Goal: Task Accomplishment & Management: Complete application form

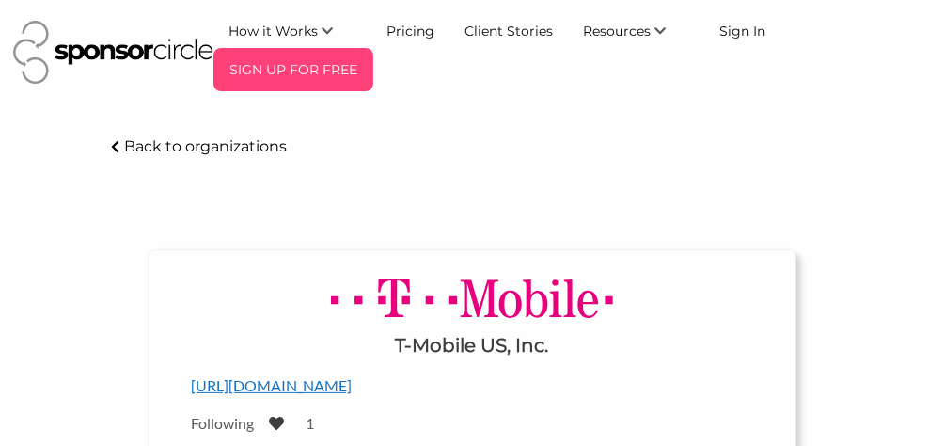
click at [325, 71] on p "SIGN UP FOR FREE" at bounding box center [293, 70] width 145 height 28
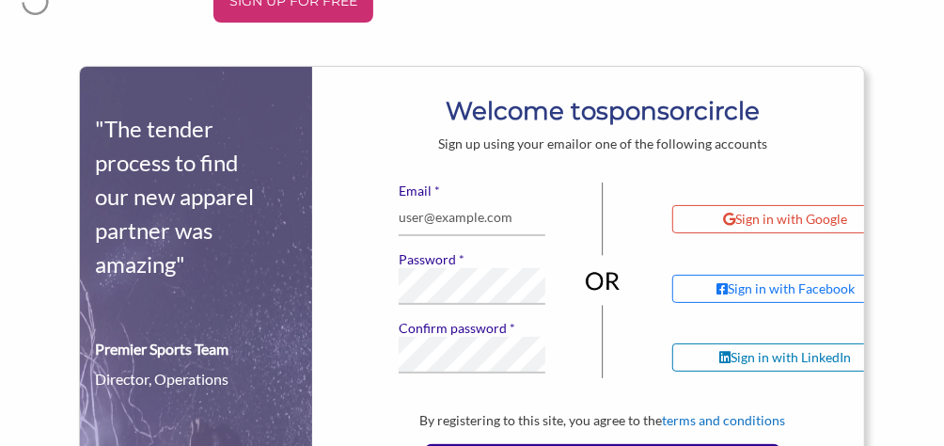
scroll to position [94, 0]
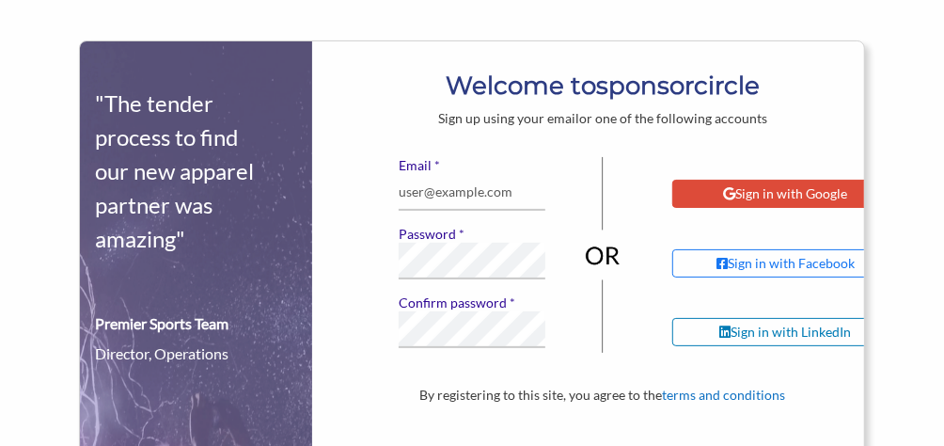
click at [774, 191] on div "Sign in with Google" at bounding box center [785, 193] width 124 height 17
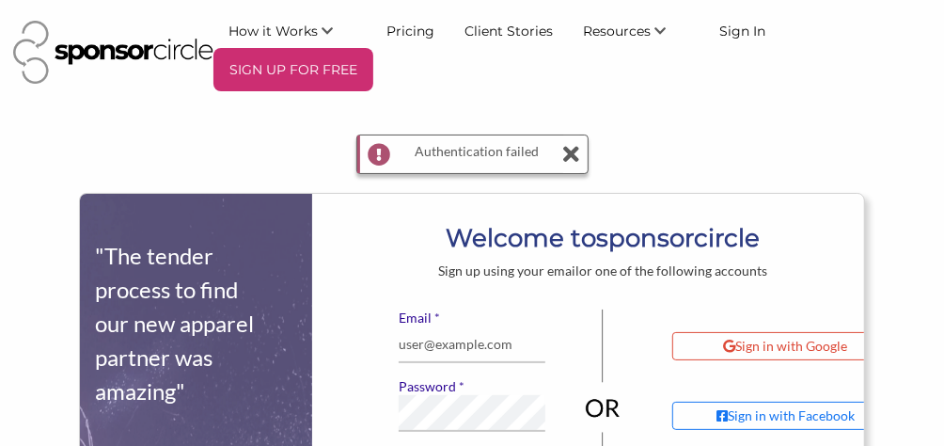
click at [570, 151] on icon at bounding box center [571, 154] width 16 height 38
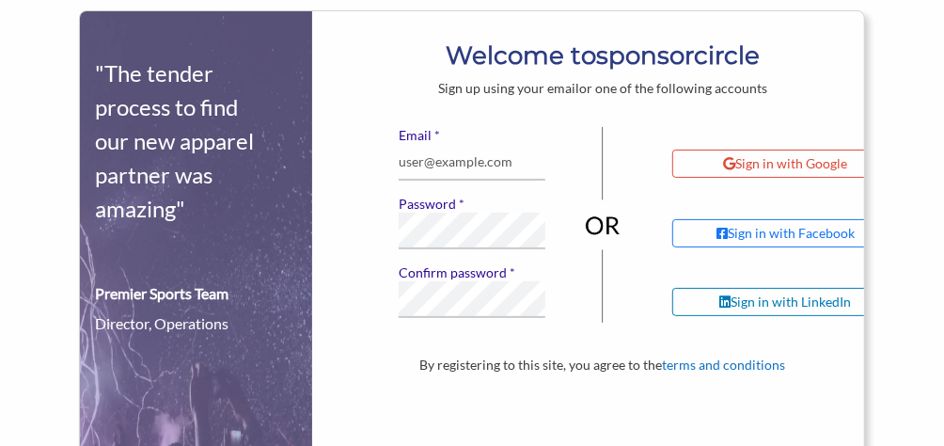
scroll to position [188, 0]
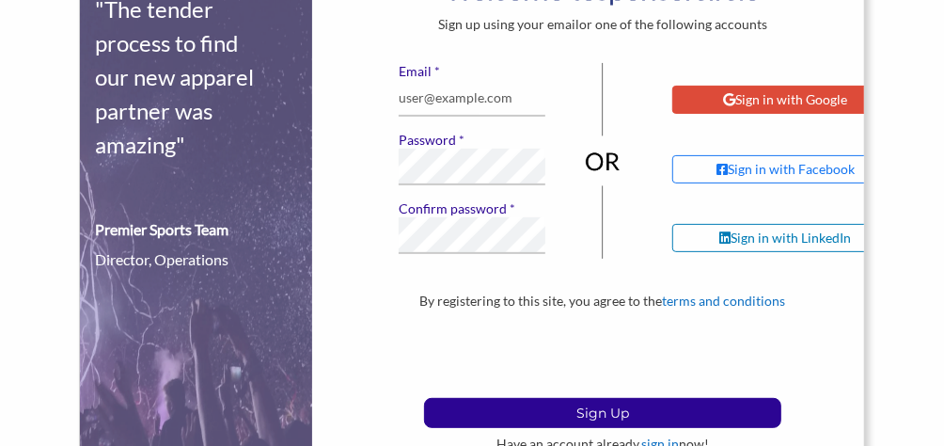
click at [767, 105] on div "Sign in with Google" at bounding box center [785, 99] width 124 height 17
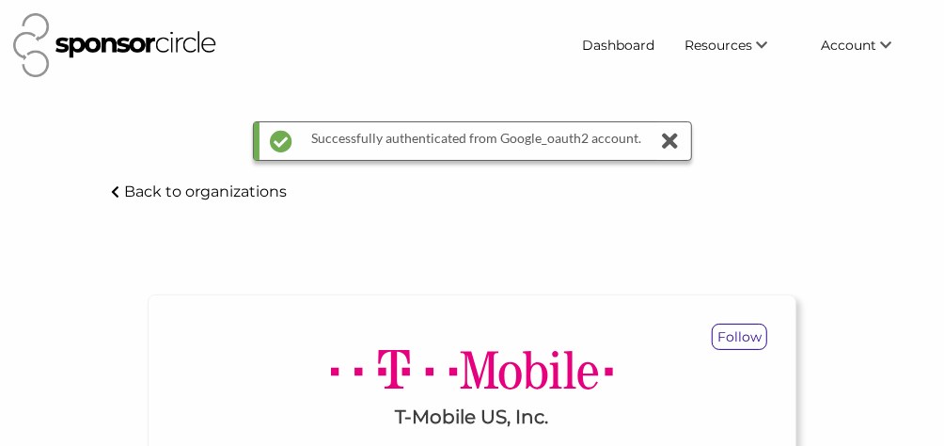
click at [672, 136] on icon at bounding box center [671, 141] width 26 height 38
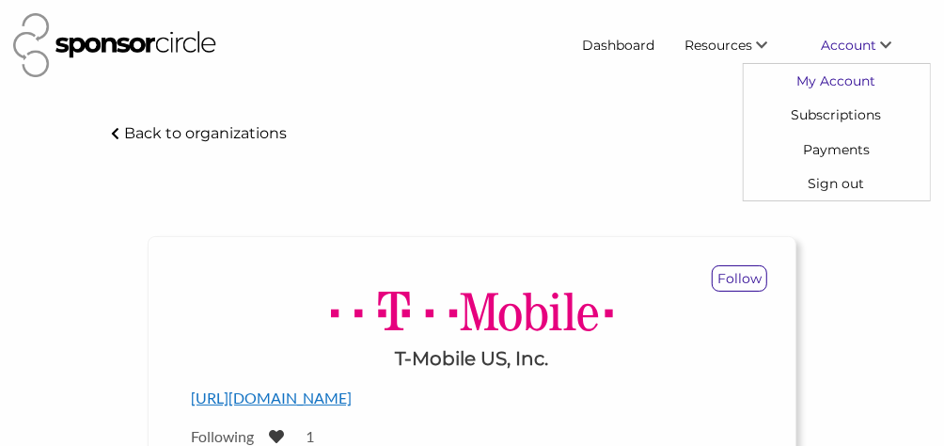
click at [849, 84] on link "My Account" at bounding box center [837, 81] width 186 height 34
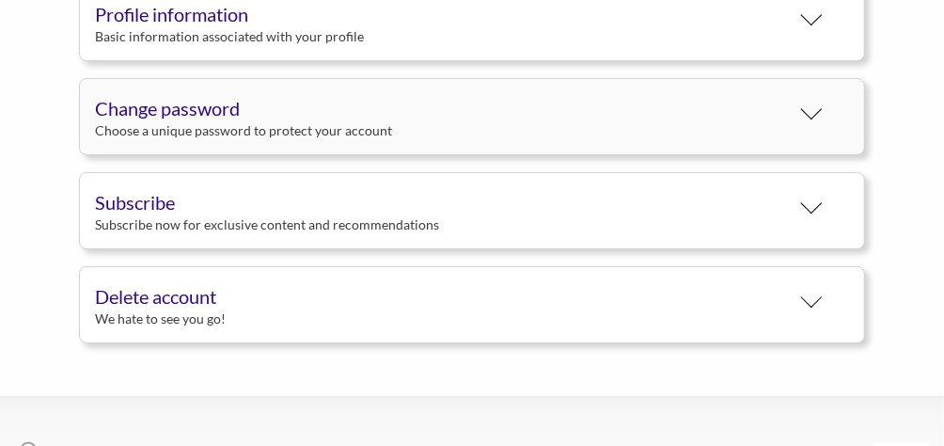
scroll to position [282, 0]
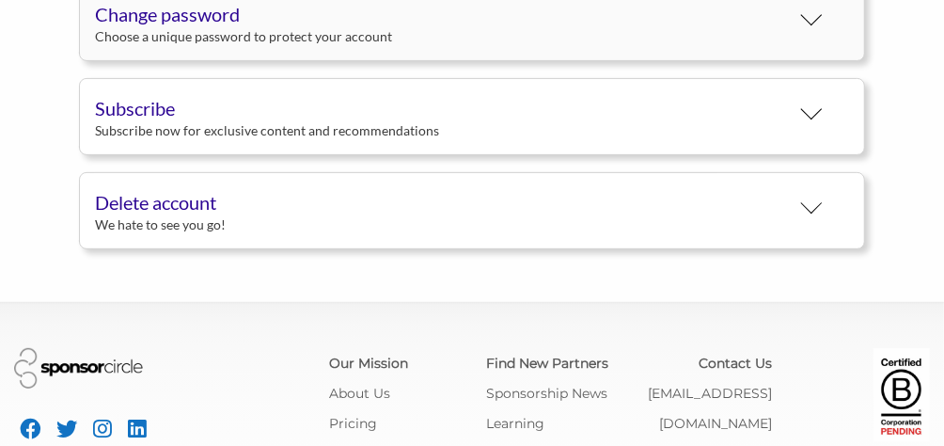
click at [167, 16] on div "Change password" at bounding box center [442, 14] width 695 height 28
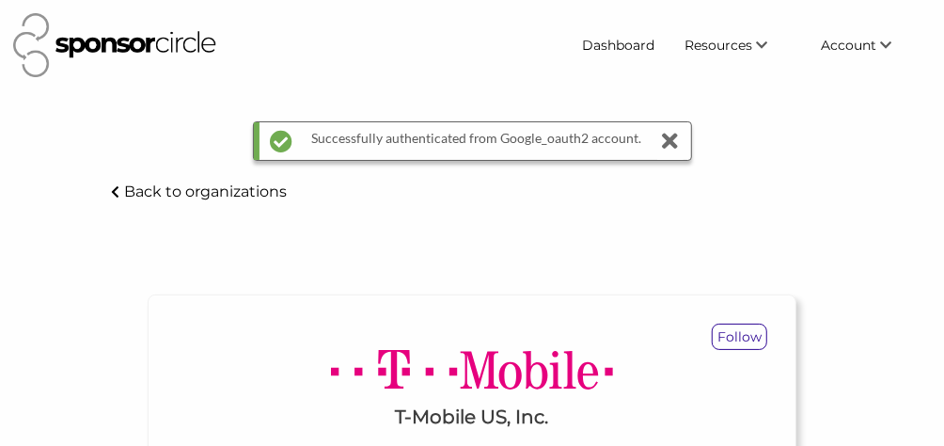
click at [682, 142] on div "Successfully authenticated from Google_oauth2 account." at bounding box center [472, 141] width 439 height 40
click at [670, 137] on icon at bounding box center [671, 141] width 26 height 38
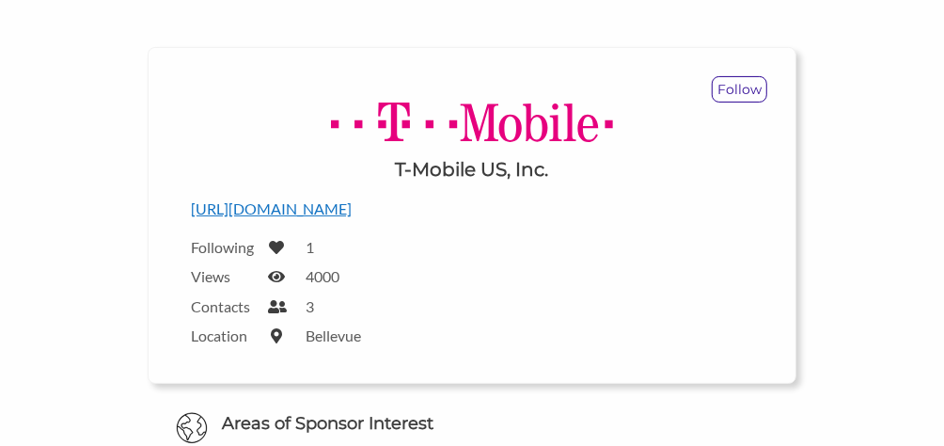
scroll to position [470, 0]
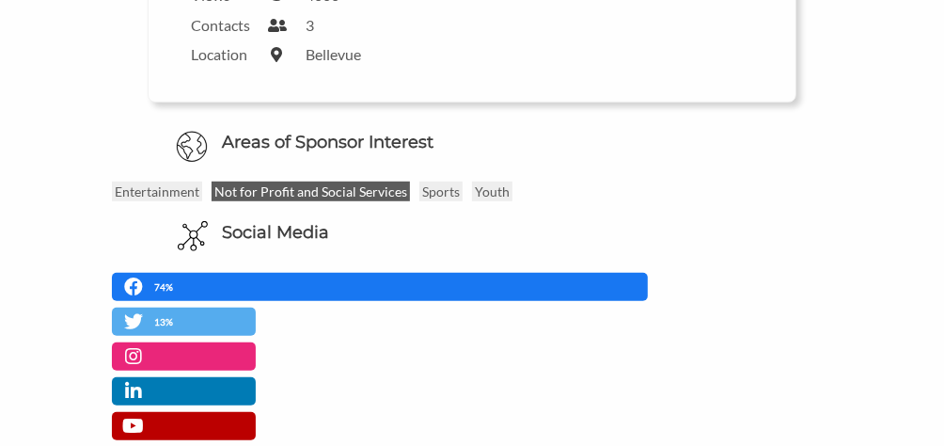
click at [340, 187] on p "Not for Profit and Social Services" at bounding box center [311, 192] width 198 height 20
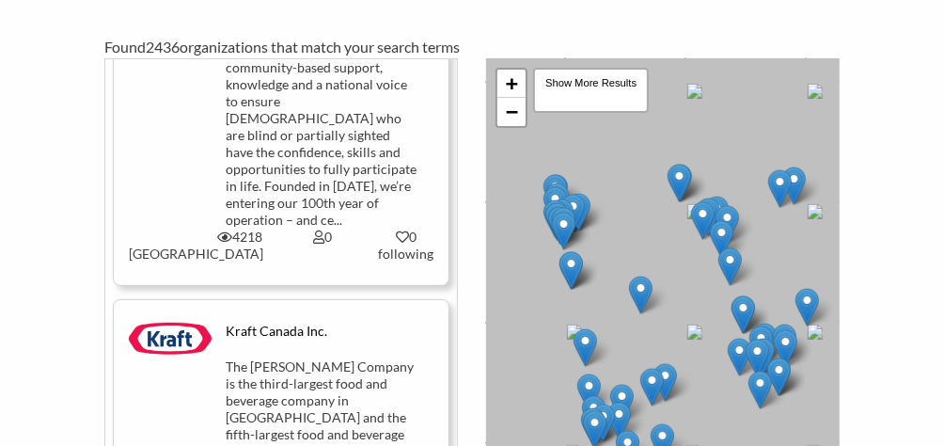
scroll to position [2634, 0]
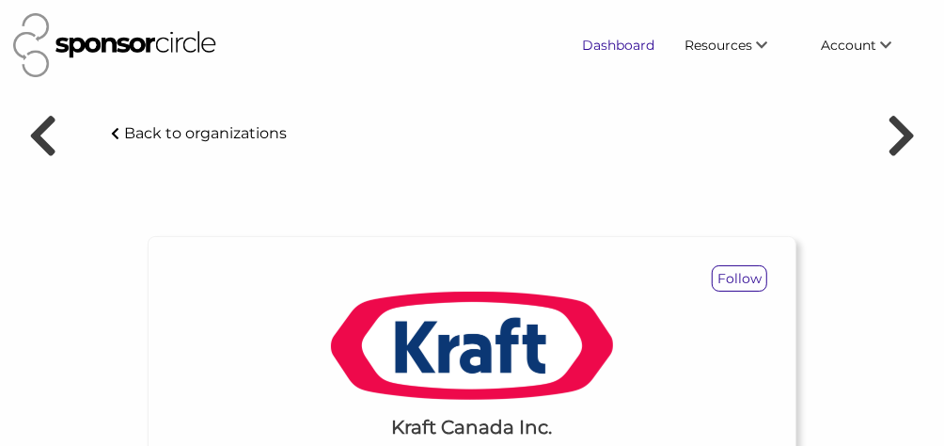
click at [640, 43] on link "Dashboard" at bounding box center [619, 45] width 103 height 34
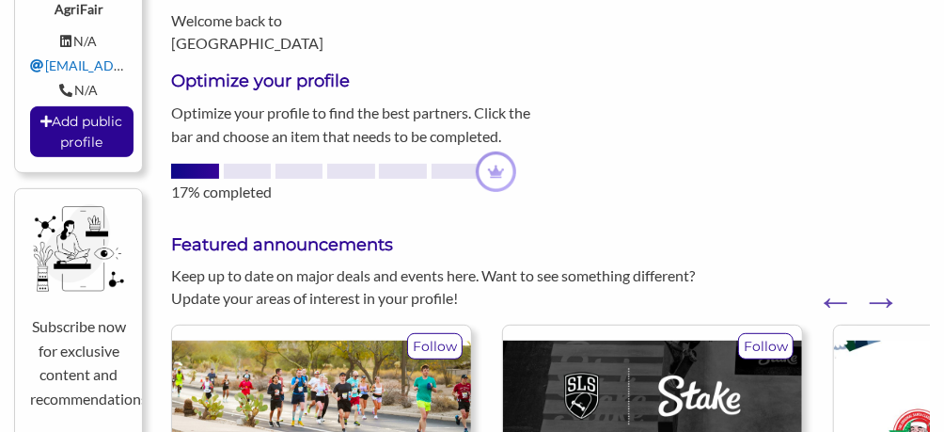
scroll to position [282, 0]
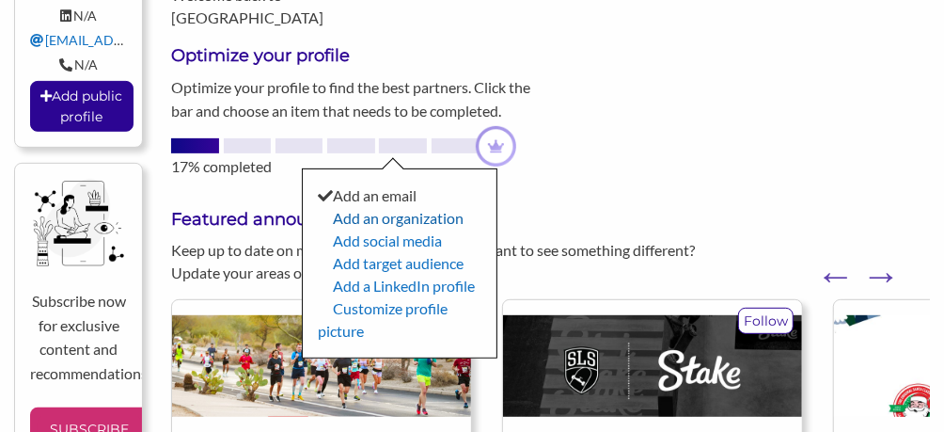
click at [443, 218] on link "Add an organization" at bounding box center [398, 218] width 131 height 18
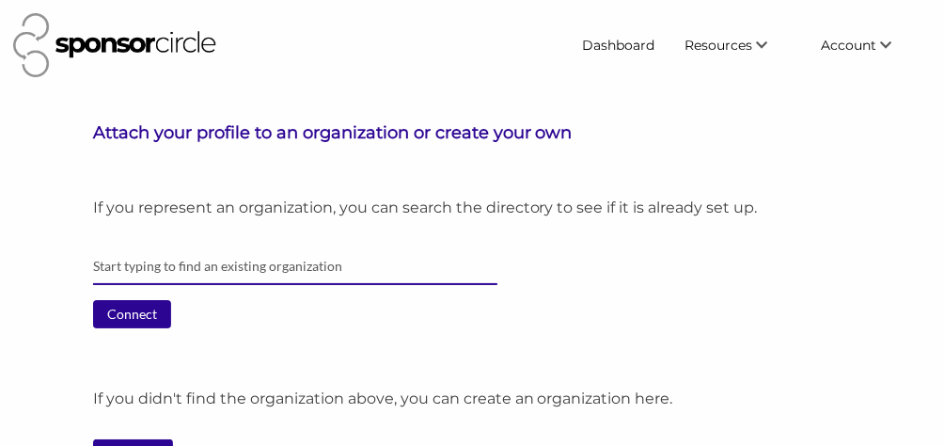
click at [291, 260] on input "text" at bounding box center [295, 266] width 405 height 37
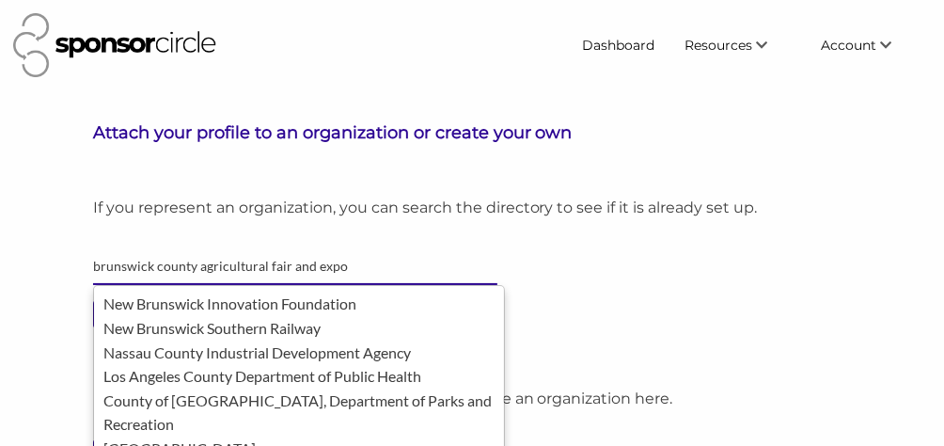
type input "brunswick county agricultural fair and expo"
click at [943, 7] on header "Dashboard Resources Find New Partners Virtual Coffee Series Sponsorship News Jo…" at bounding box center [472, 45] width 944 height 91
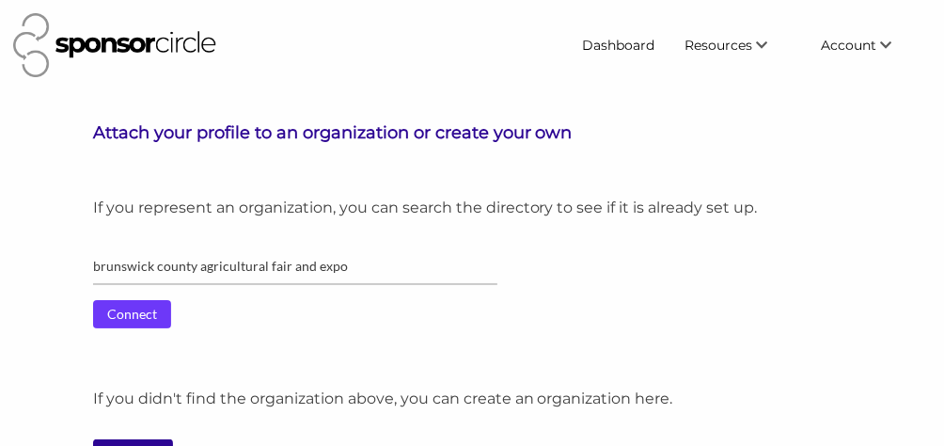
click at [138, 306] on input "Connect" at bounding box center [132, 314] width 78 height 28
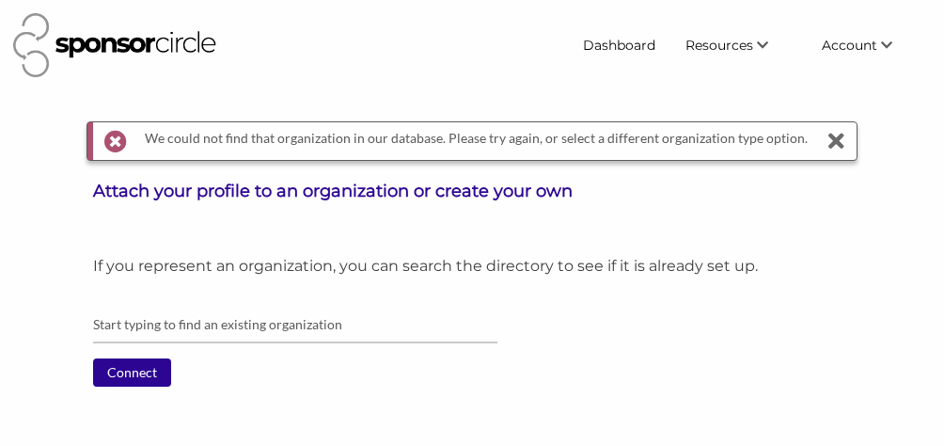
scroll to position [94, 0]
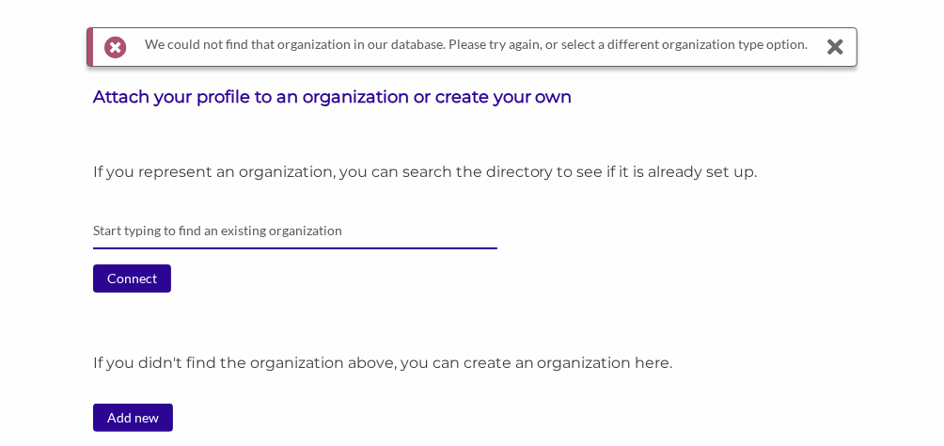
drag, startPoint x: 341, startPoint y: 232, endPoint x: 226, endPoint y: 206, distance: 118.7
click at [174, 220] on input "text" at bounding box center [295, 231] width 405 height 37
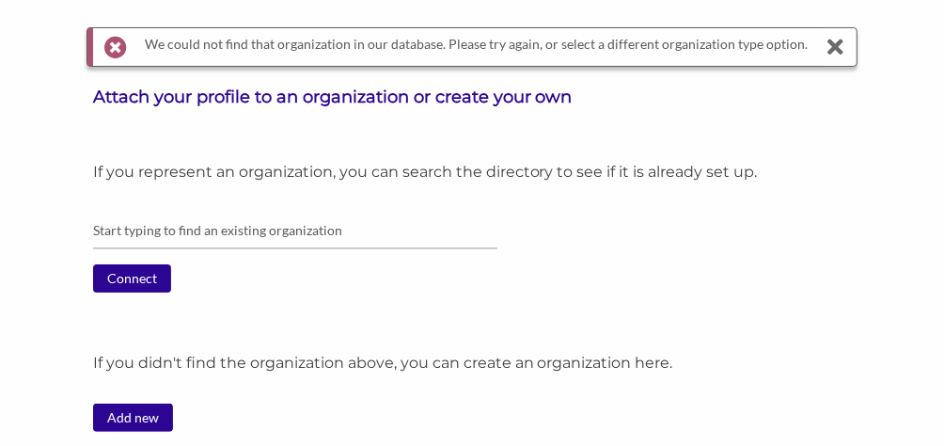
drag, startPoint x: 243, startPoint y: 204, endPoint x: 311, endPoint y: 225, distance: 71.7
click at [255, 204] on div "If you represent an organization, you can search the directory to see if it is …" at bounding box center [511, 363] width 837 height 402
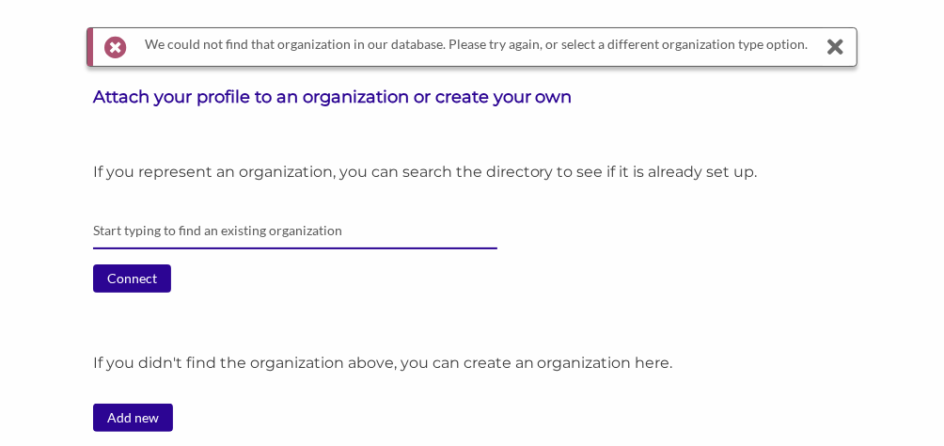
drag, startPoint x: 356, startPoint y: 231, endPoint x: 302, endPoint y: 226, distance: 53.9
click at [292, 232] on input "text" at bounding box center [295, 231] width 405 height 37
click at [342, 222] on input "text" at bounding box center [295, 231] width 405 height 37
click at [340, 222] on input "text" at bounding box center [295, 231] width 405 height 37
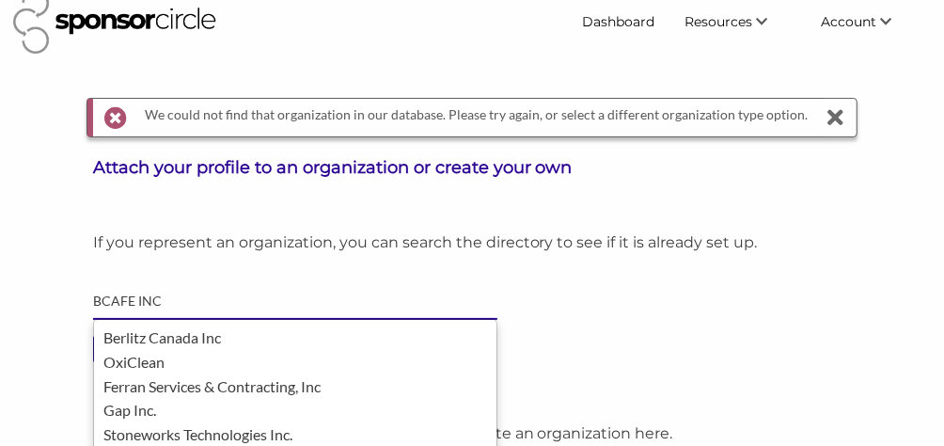
scroll to position [0, 0]
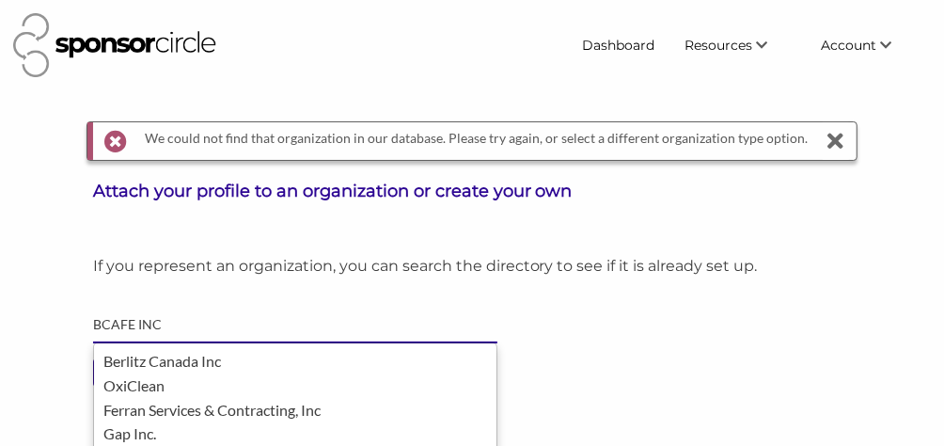
type input "BCAFE INC"
click at [237, 77] on div "Dashboard Resources Find New Partners Virtual Coffee Series Sponsorship News Jo…" at bounding box center [472, 45] width 932 height 79
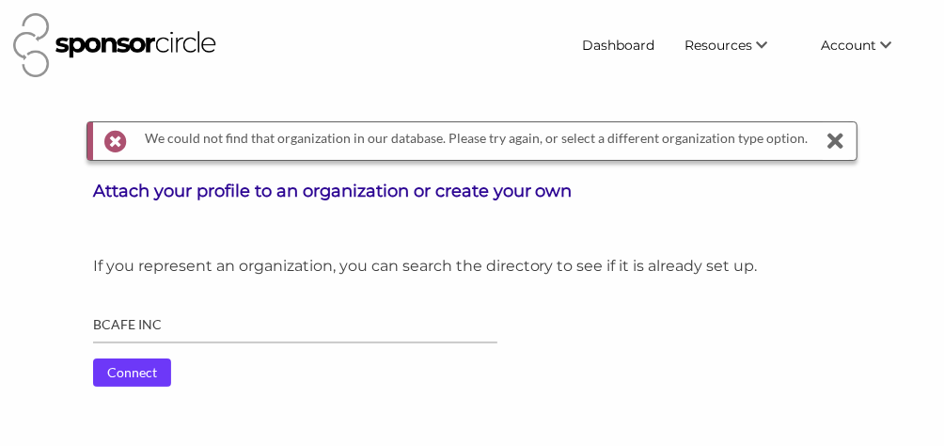
click at [138, 368] on input "Connect" at bounding box center [132, 372] width 78 height 28
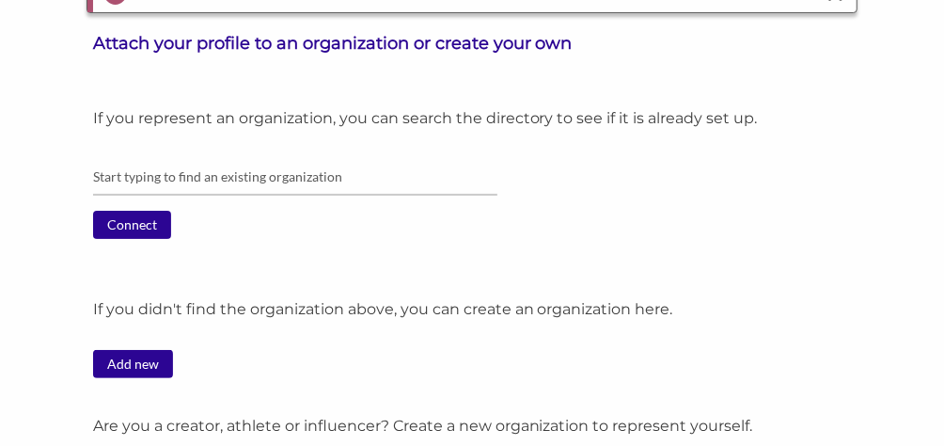
scroll to position [188, 0]
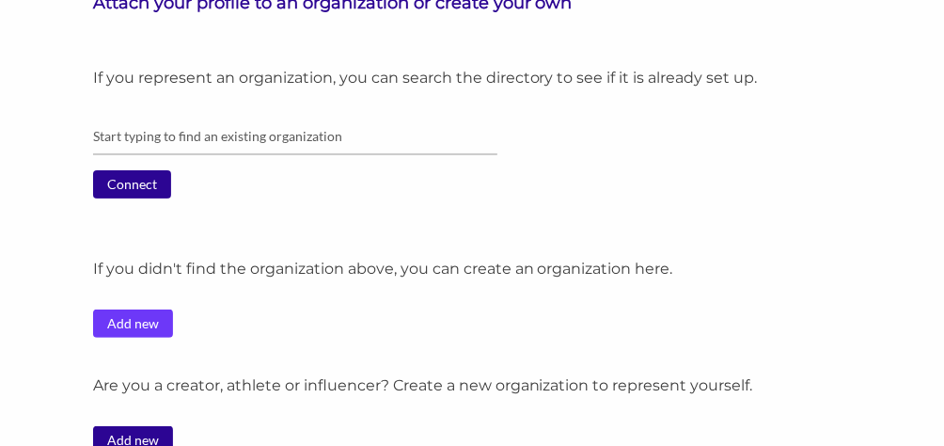
click at [116, 320] on link "Add new" at bounding box center [133, 323] width 80 height 28
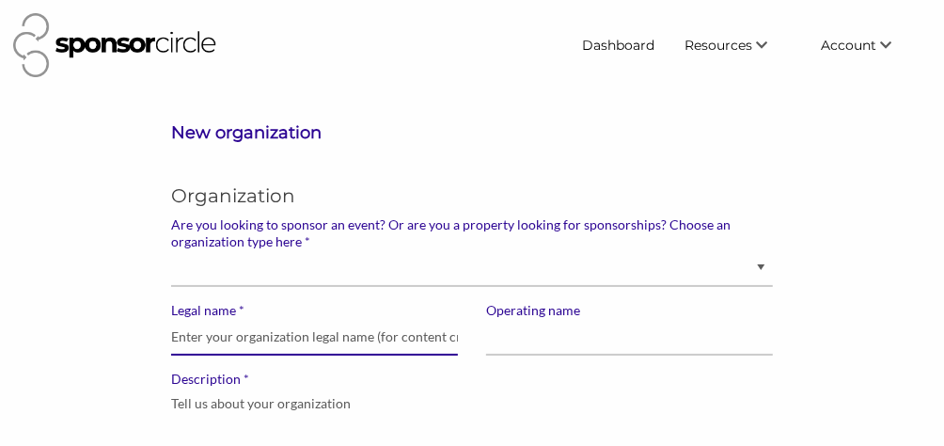
click at [304, 332] on input "* Legal name" at bounding box center [314, 337] width 287 height 37
type input "BCAFE INC"
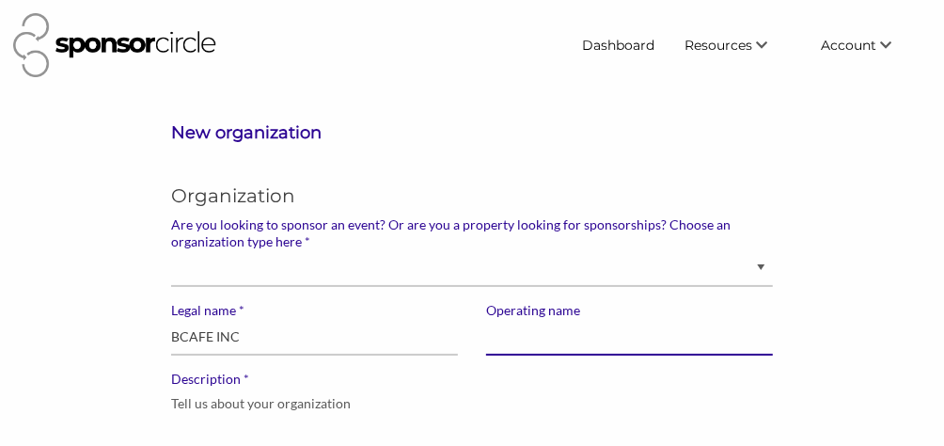
type input "BCAFE INC"
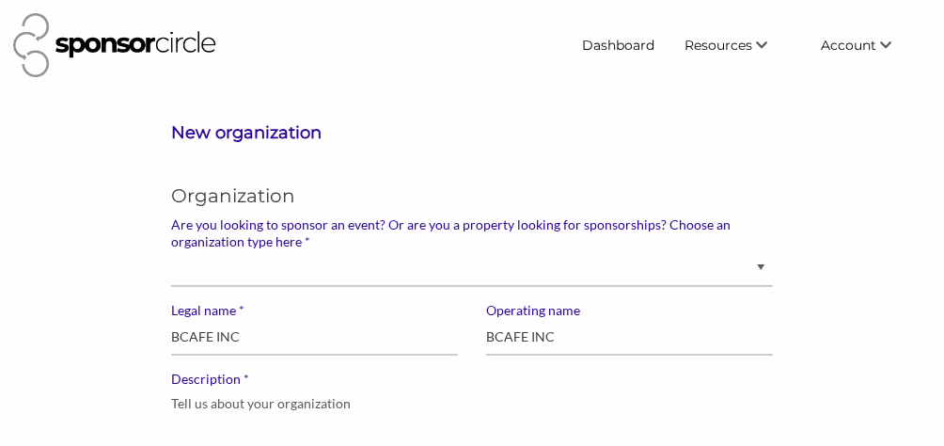
type input "[STREET_ADDRESS]"
type input "[GEOGRAPHIC_DATA]"
type input "28468"
select select "[US_STATE]"
type input "kbridgers910@icloud.com"
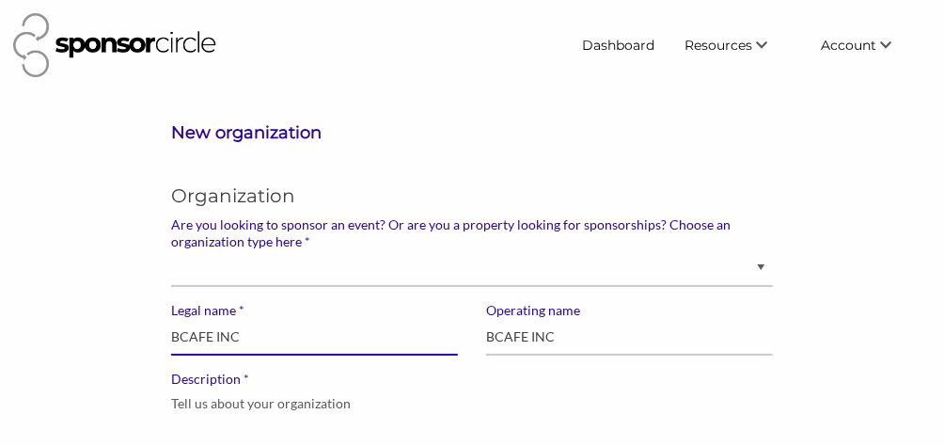
select select "[GEOGRAPHIC_DATA]"
type input "BRUNSWICK COUNTY AGRICULTURAL FAIR AND EXPO"
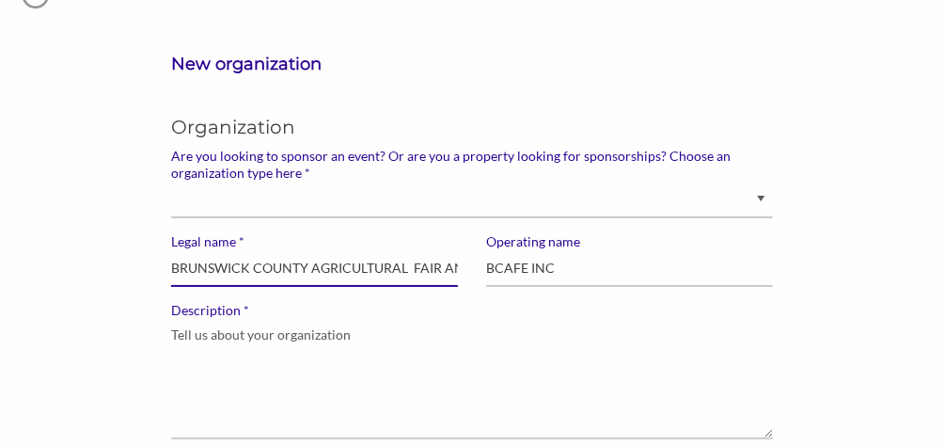
scroll to position [94, 0]
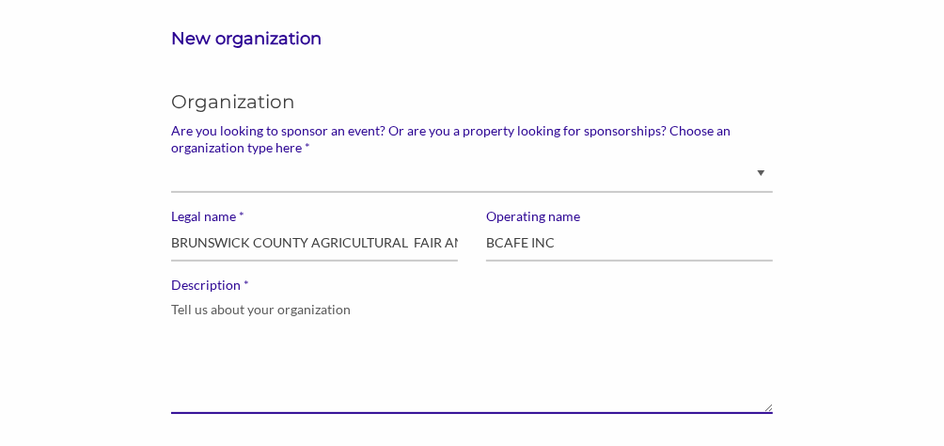
click at [270, 324] on textarea "* Description" at bounding box center [471, 354] width 601 height 120
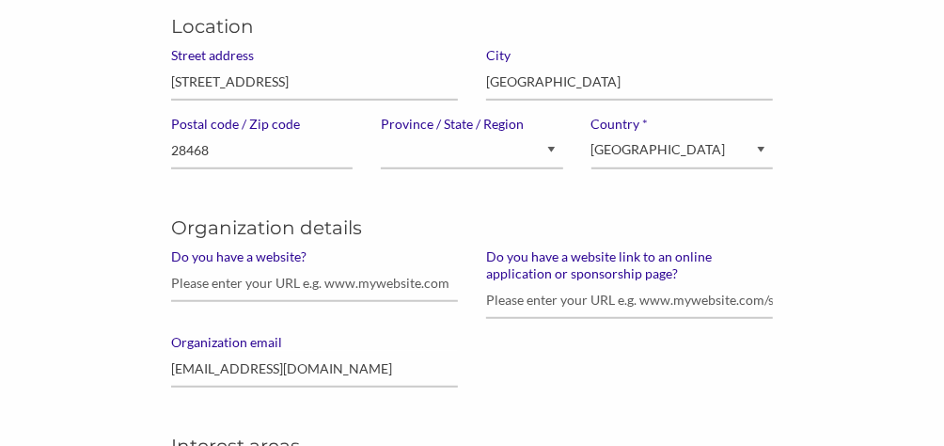
scroll to position [564, 0]
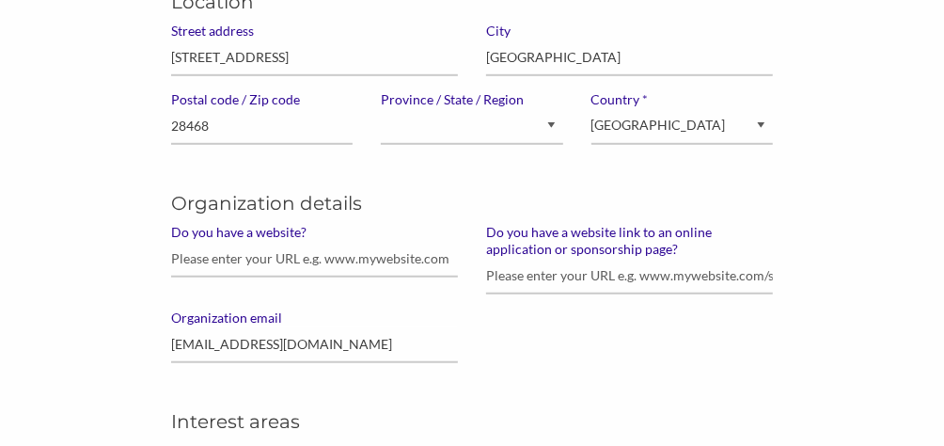
type textarea "AGRICULTRAL FAIR"
click at [355, 258] on input "Do you have a website?" at bounding box center [314, 259] width 287 height 37
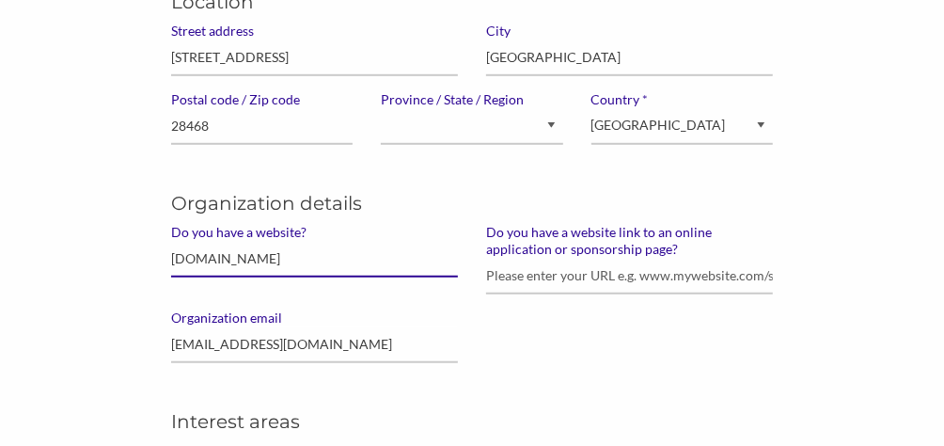
type input "WWW.BRUNSWICKFAIR.COM"
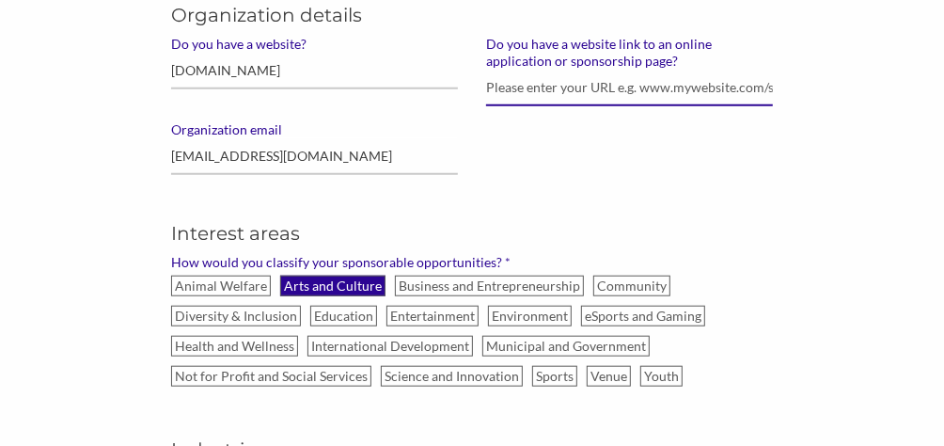
scroll to position [659, 0]
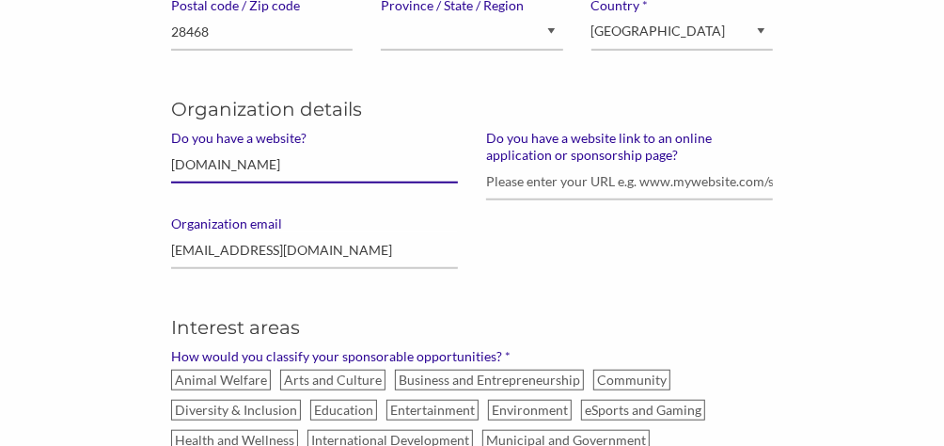
click at [359, 157] on input "WWW.BRUNSWICKFAIR.COM" at bounding box center [314, 165] width 287 height 37
drag, startPoint x: 349, startPoint y: 167, endPoint x: 81, endPoint y: 185, distance: 268.8
paste input "[URL][DOMAIN_NAME]"
type input "[URL][DOMAIN_NAME]"
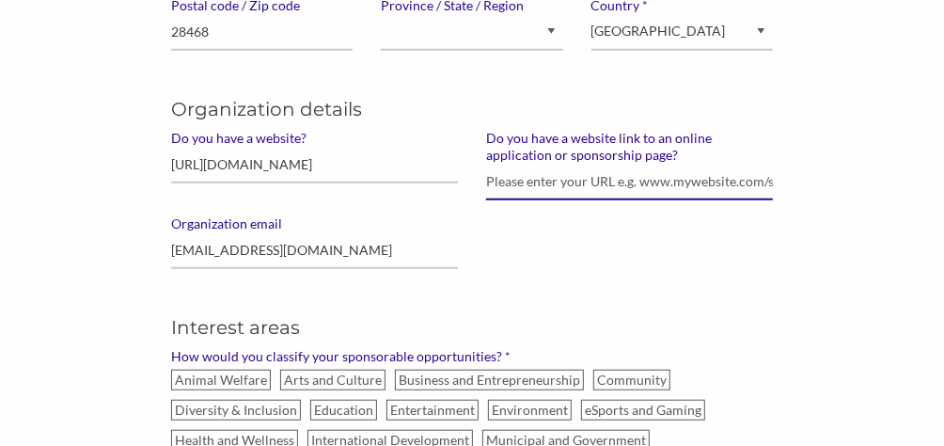
paste input "[URL][DOMAIN_NAME]"
type input "[URL][DOMAIN_NAME]"
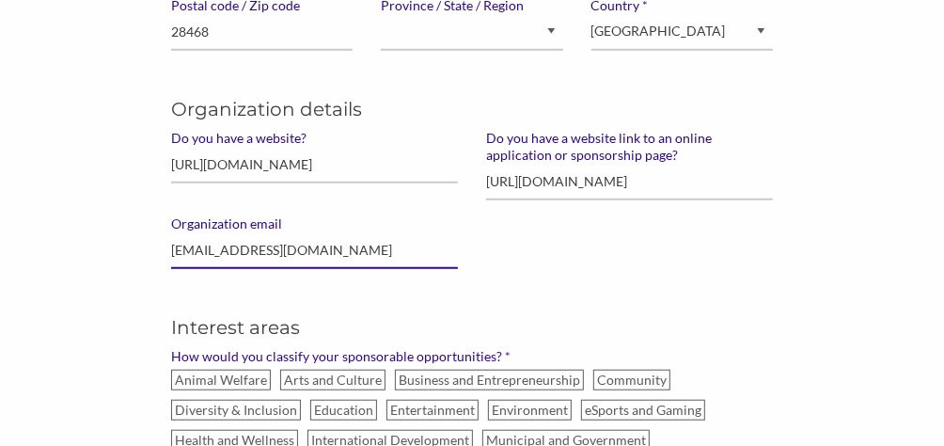
drag, startPoint x: 318, startPoint y: 240, endPoint x: 147, endPoint y: 252, distance: 171.6
type input "[EMAIL_ADDRESS][DOMAIN_NAME]"
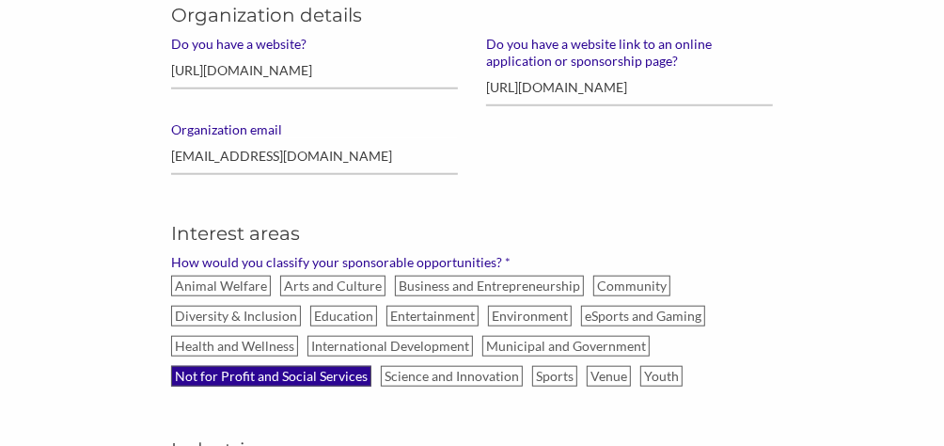
click at [296, 373] on label "Not for Profit and Social Services" at bounding box center [271, 376] width 200 height 21
click at [0, 0] on input "Not for Profit and Social Services" at bounding box center [0, 0] width 0 height 0
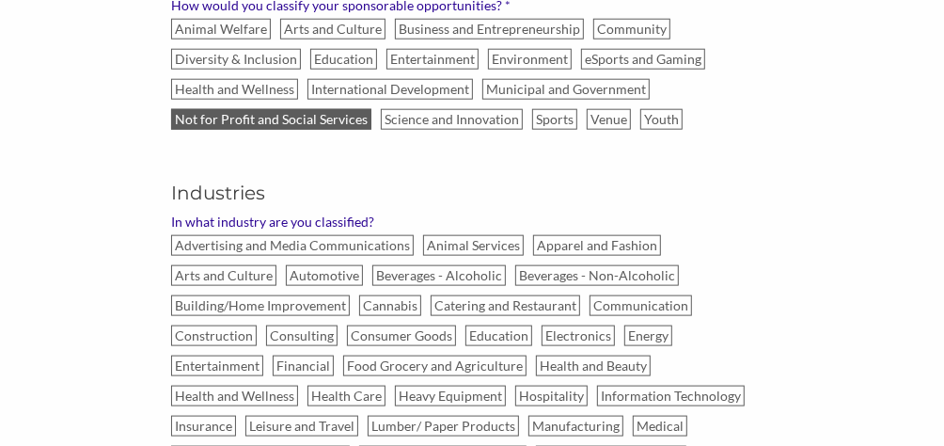
scroll to position [1035, 0]
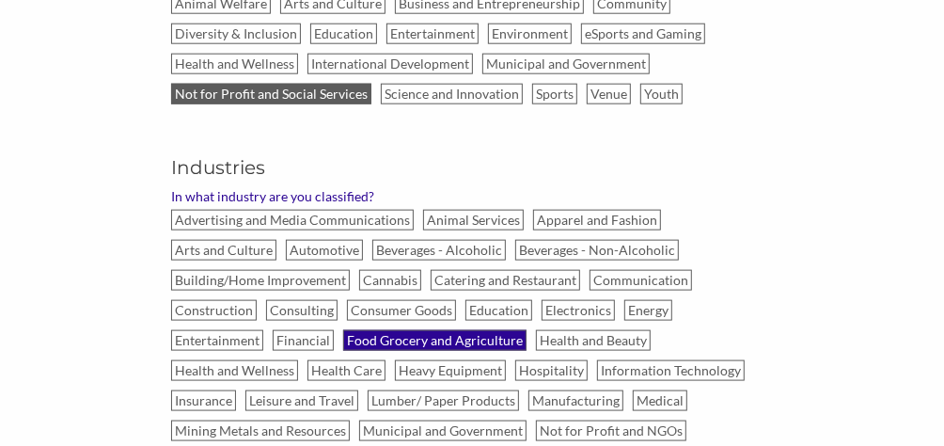
click at [343, 330] on label "Food Grocery and Agriculture" at bounding box center [434, 340] width 183 height 21
click at [0, 0] on input "Food Grocery and Agriculture" at bounding box center [0, 0] width 0 height 0
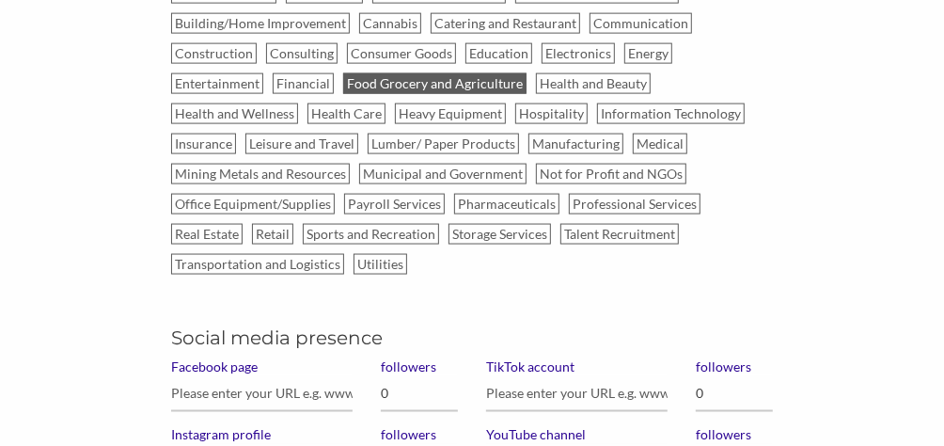
scroll to position [1317, 0]
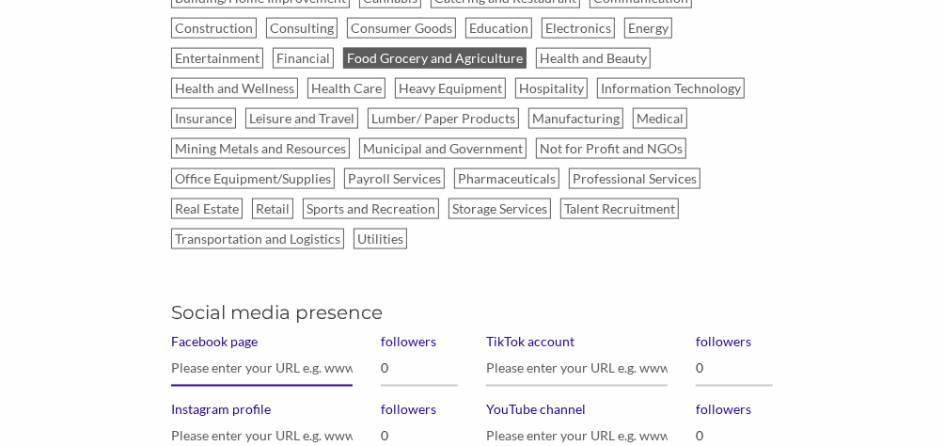
click at [266, 353] on input "Facebook page" at bounding box center [262, 368] width 182 height 37
type input "BRUNSWICK COUNTY FAIR"
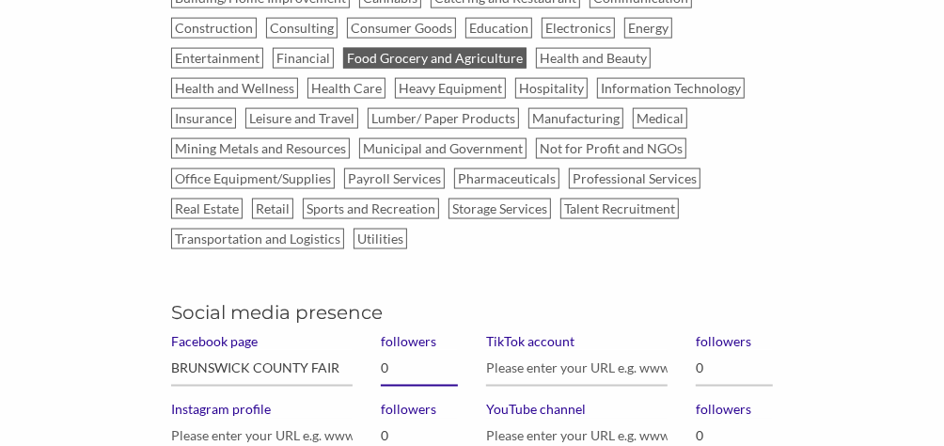
click at [389, 350] on input "0" at bounding box center [419, 368] width 77 height 37
type input "877"
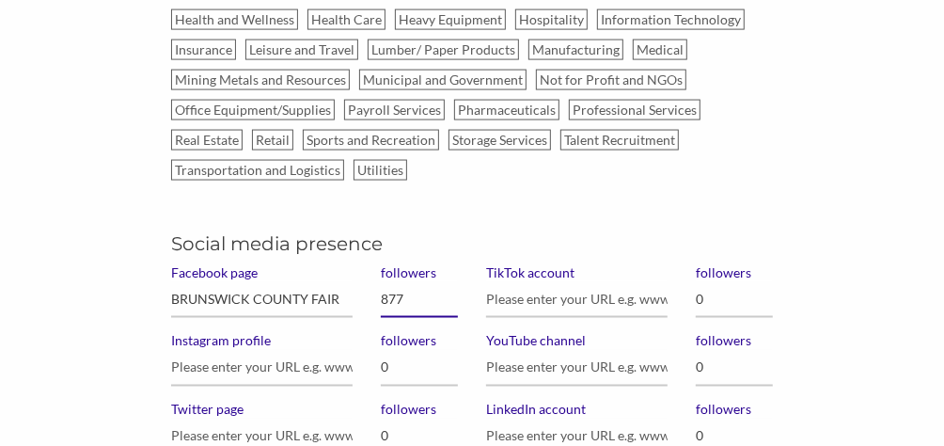
scroll to position [1411, 0]
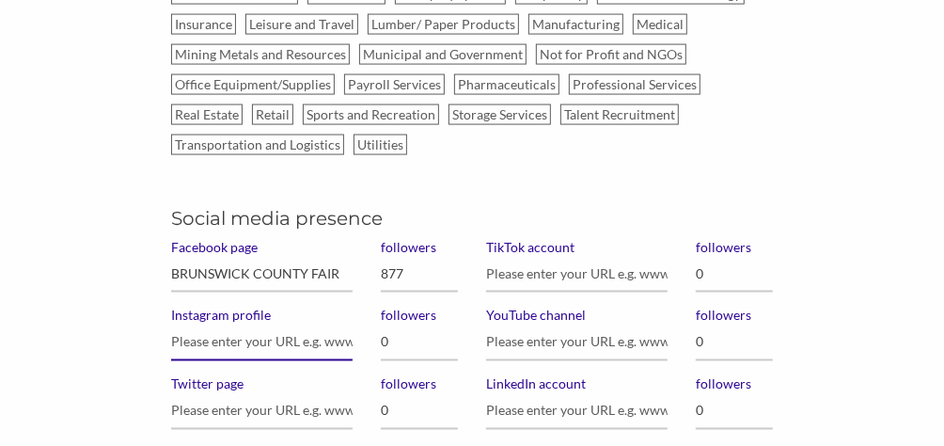
click at [255, 334] on input "Instagram profile" at bounding box center [262, 343] width 182 height 37
drag, startPoint x: 354, startPoint y: 261, endPoint x: 341, endPoint y: 263, distance: 13.5
click at [341, 263] on div "Facebook page BRUNSWICK COUNTY FAIR Instagram profile Twitter page" at bounding box center [262, 342] width 210 height 206
drag, startPoint x: 338, startPoint y: 262, endPoint x: 167, endPoint y: 262, distance: 171.2
click at [167, 262] on div "Facebook page BRUNSWICK COUNTY FAIR Instagram profile Twitter page" at bounding box center [262, 342] width 210 height 206
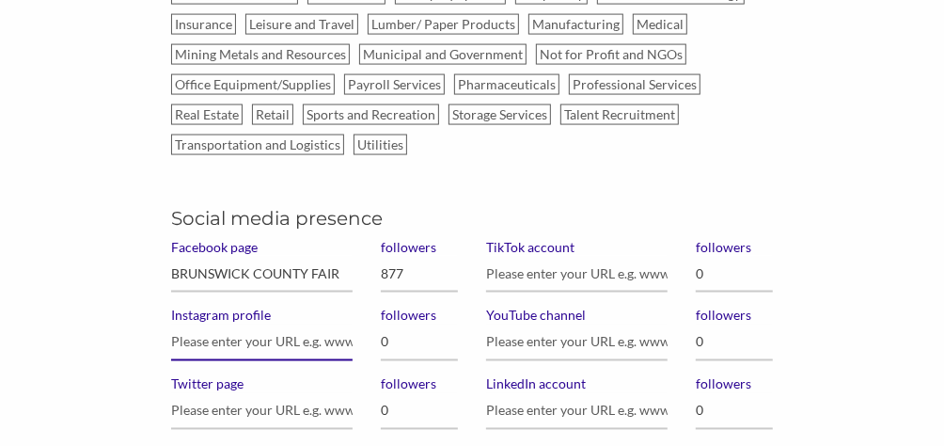
paste input "BRUNSWICK COUNTY FAIR"
type input "BRUNSWICK COUNTY FAIR"
click at [402, 333] on input "0" at bounding box center [419, 343] width 77 height 37
type input "233"
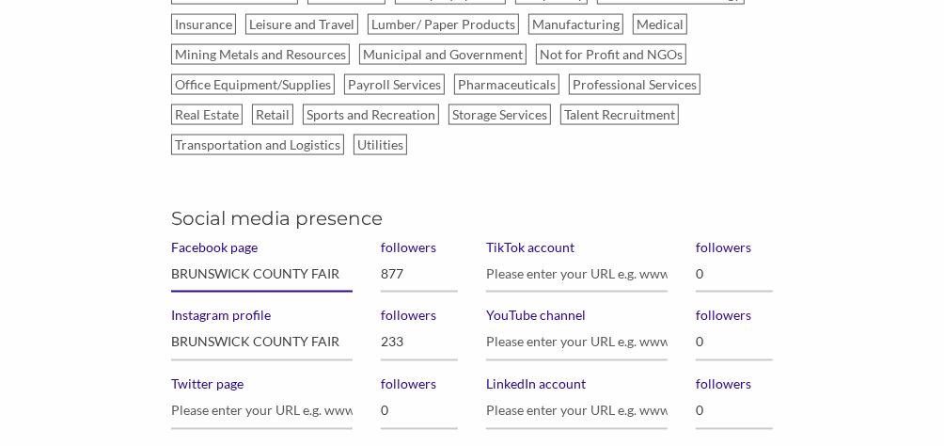
click at [342, 257] on input "BRUNSWICK COUNTY FAIR" at bounding box center [262, 274] width 182 height 37
drag, startPoint x: 405, startPoint y: 255, endPoint x: 321, endPoint y: 262, distance: 85.0
click at [321, 262] on div "Social media presence Facebook page BRUNSWICK COUNTY FAIR Instagram profile BRU…" at bounding box center [471, 310] width 629 height 270
type input "1,100"
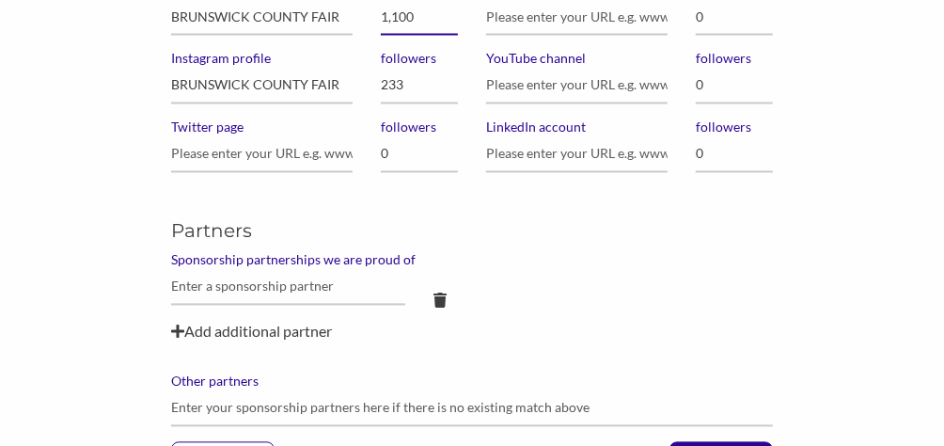
scroll to position [1693, 0]
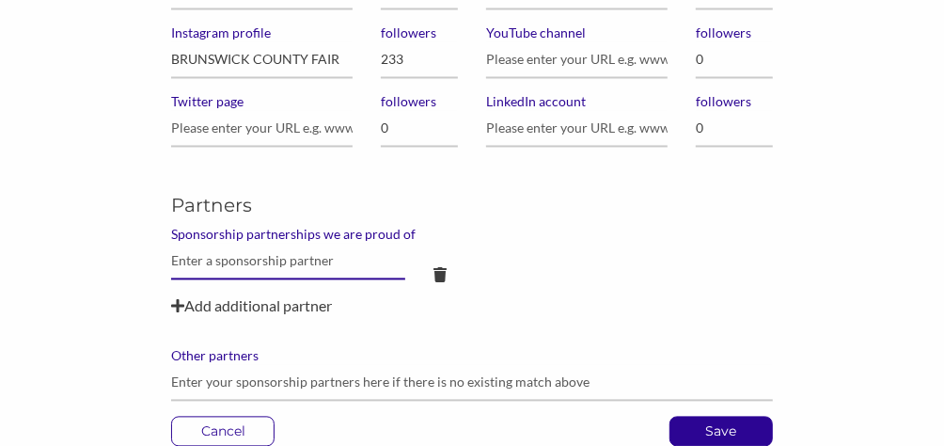
click at [188, 246] on input "text" at bounding box center [288, 262] width 234 height 37
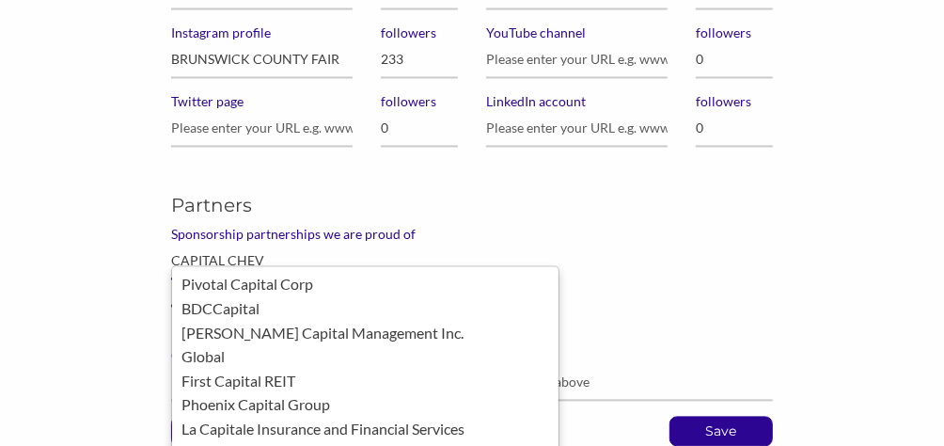
type input "CAPITAL CHEVY"
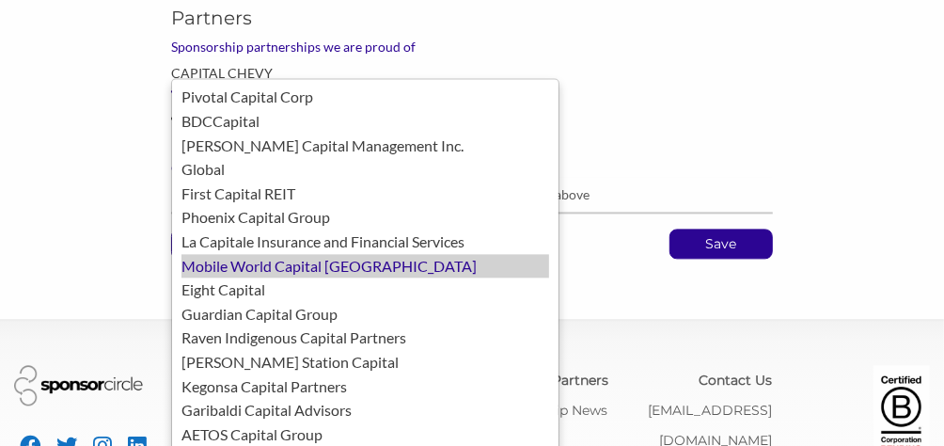
scroll to position [1787, 0]
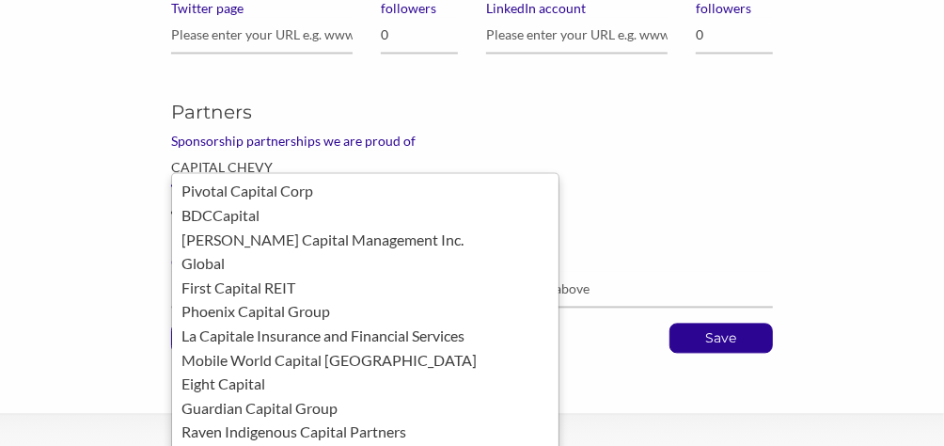
click at [291, 150] on input "CAPITAL CHEVY" at bounding box center [288, 168] width 234 height 37
drag, startPoint x: 318, startPoint y: 154, endPoint x: 119, endPoint y: 140, distance: 199.0
type input "capital chevy"
click at [670, 323] on button "Save" at bounding box center [721, 338] width 103 height 30
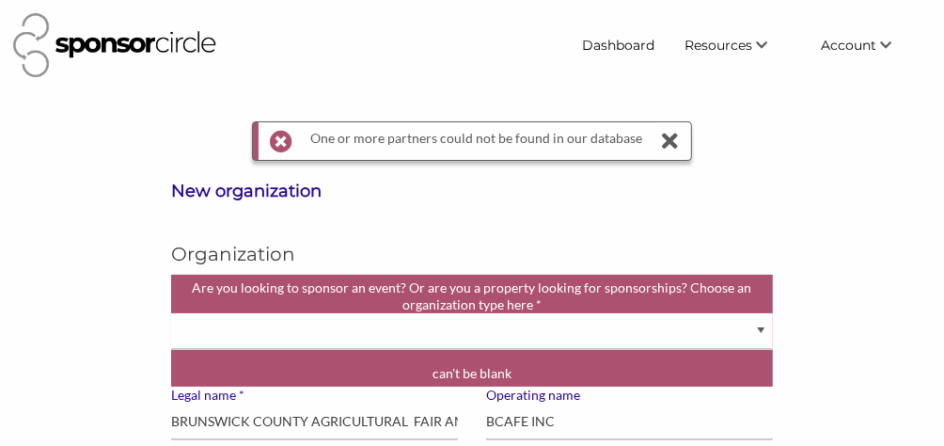
click at [664, 137] on icon at bounding box center [671, 141] width 26 height 38
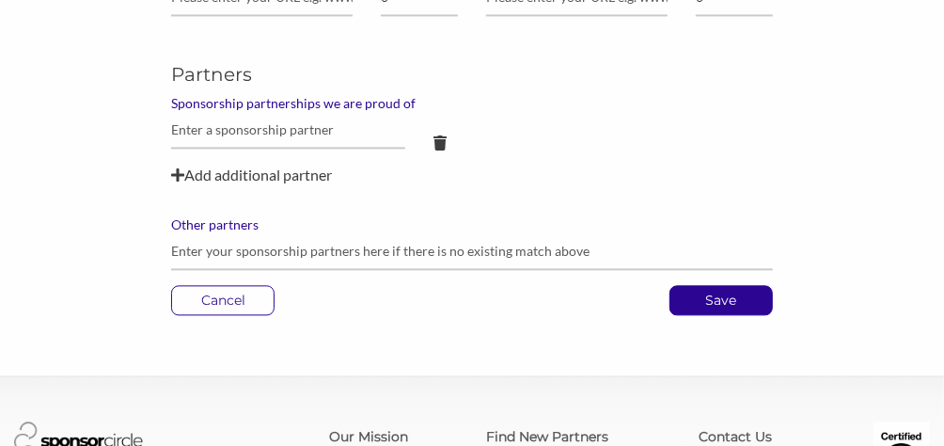
scroll to position [1881, 0]
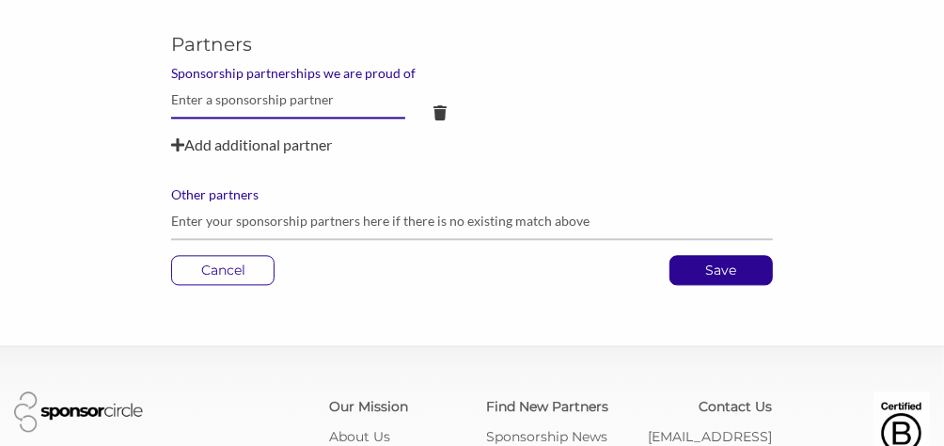
click at [301, 94] on input "text" at bounding box center [288, 100] width 234 height 37
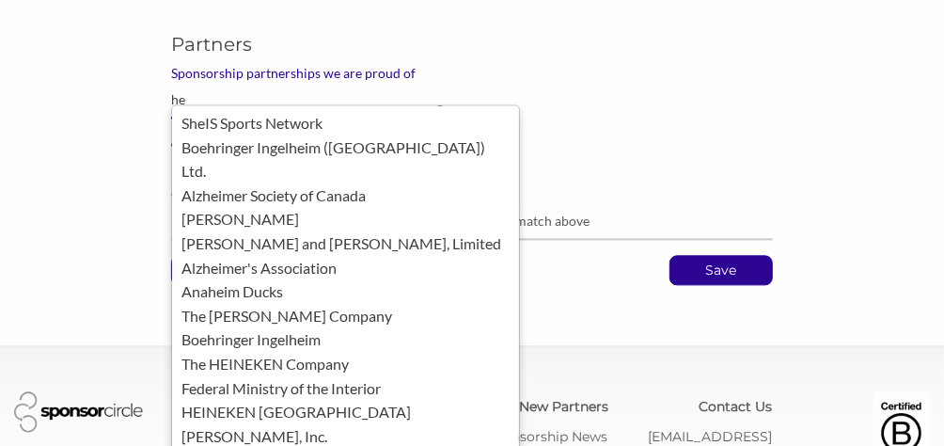
type input "h"
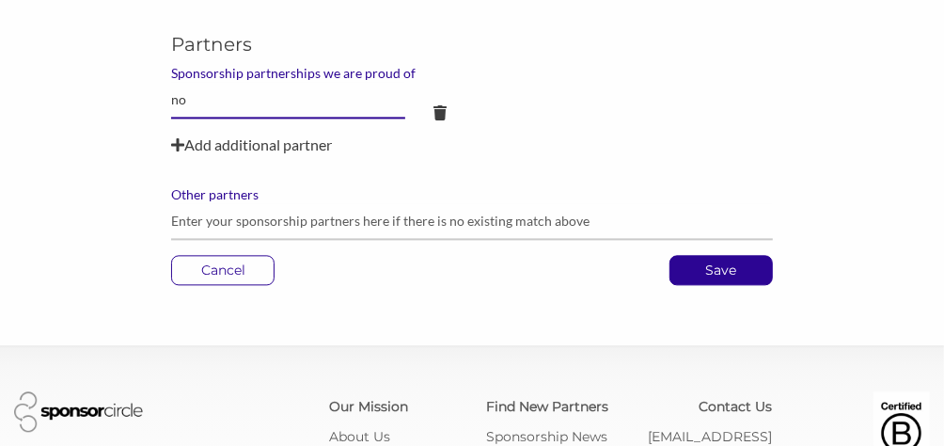
type input "n"
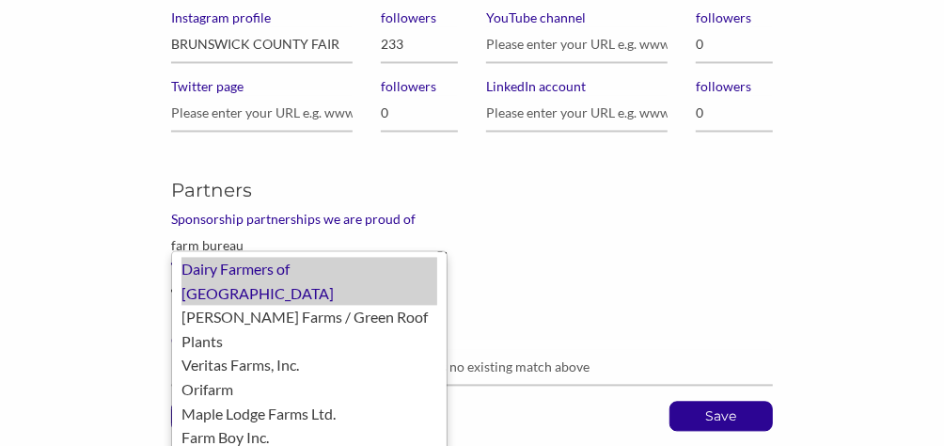
scroll to position [1668, 0]
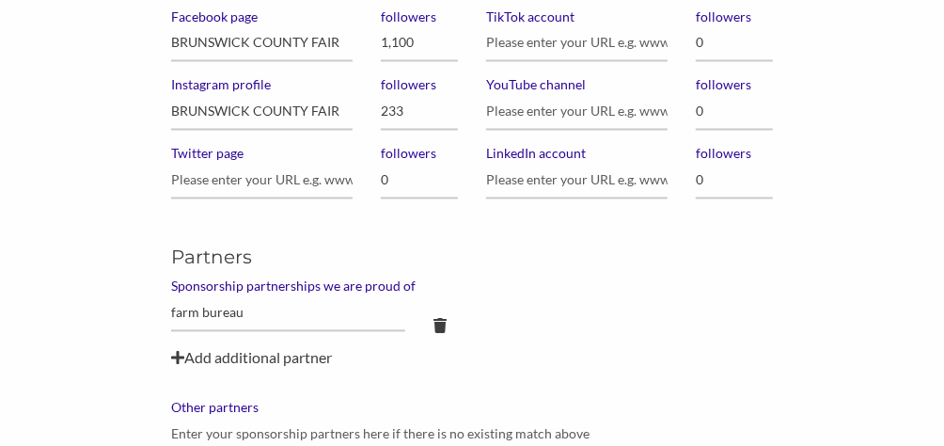
drag, startPoint x: 258, startPoint y: 317, endPoint x: 251, endPoint y: 300, distance: 18.2
click at [251, 300] on div "farm bureau" at bounding box center [288, 321] width 262 height 52
drag, startPoint x: 246, startPoint y: 299, endPoint x: 78, endPoint y: 301, distance: 167.5
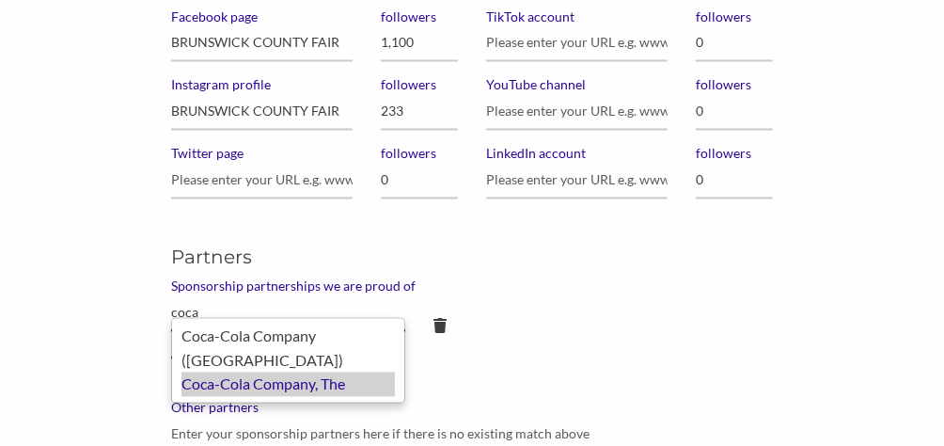
click at [294, 373] on div "Coca-Cola Company, The" at bounding box center [289, 385] width 214 height 24
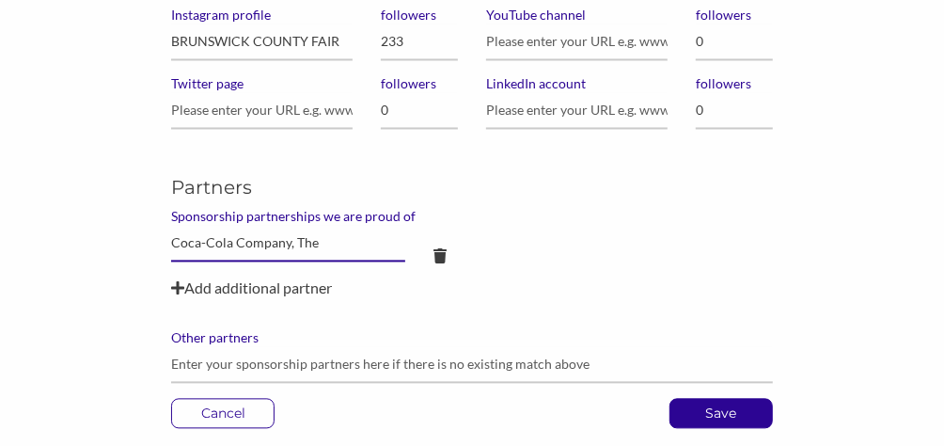
scroll to position [1762, 0]
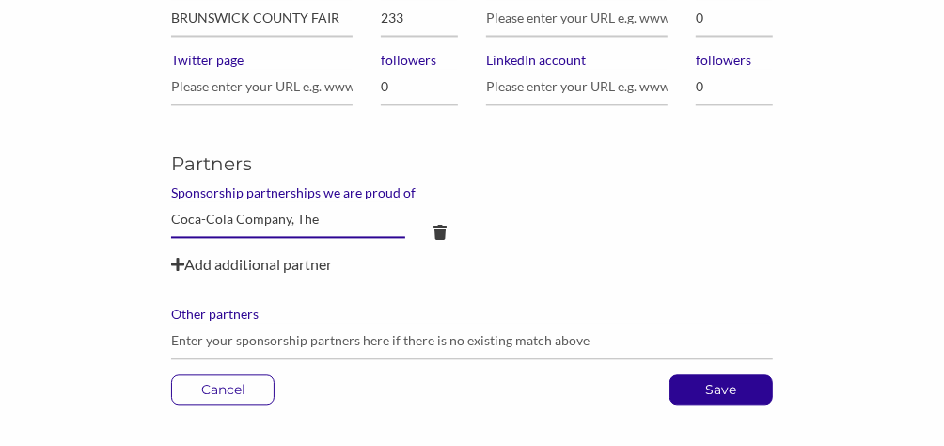
type input "Coca-Cola Company, The"
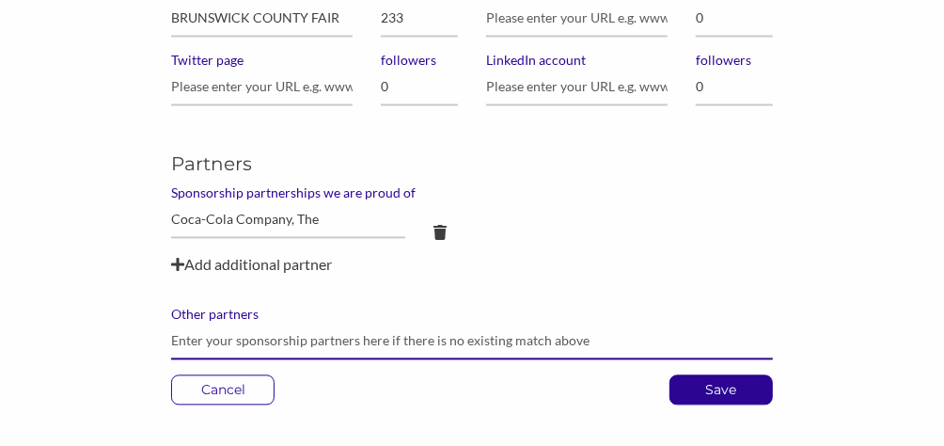
click at [233, 324] on input "Other partners" at bounding box center [471, 341] width 601 height 37
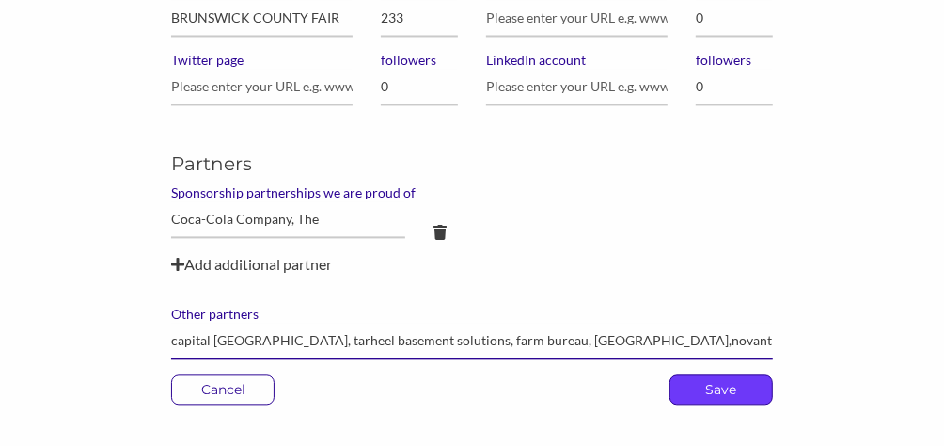
type input "capital [GEOGRAPHIC_DATA], tarheel basement solutions, farm bureau, [GEOGRAPHIC…"
drag, startPoint x: 764, startPoint y: 361, endPoint x: 779, endPoint y: 355, distance: 16.4
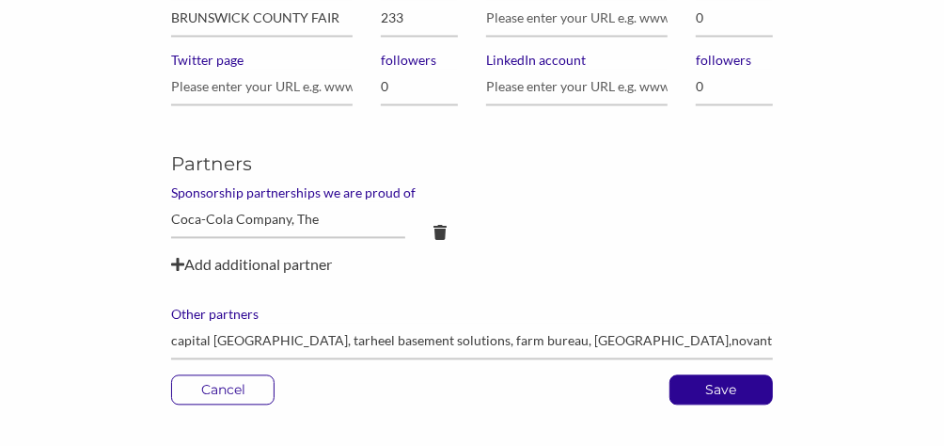
click at [764, 375] on p "Save" at bounding box center [722, 389] width 102 height 28
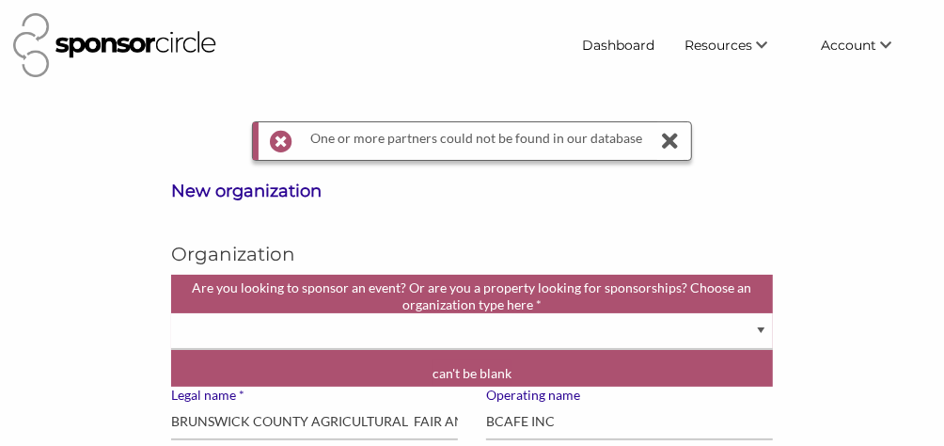
click at [662, 139] on icon at bounding box center [671, 141] width 26 height 38
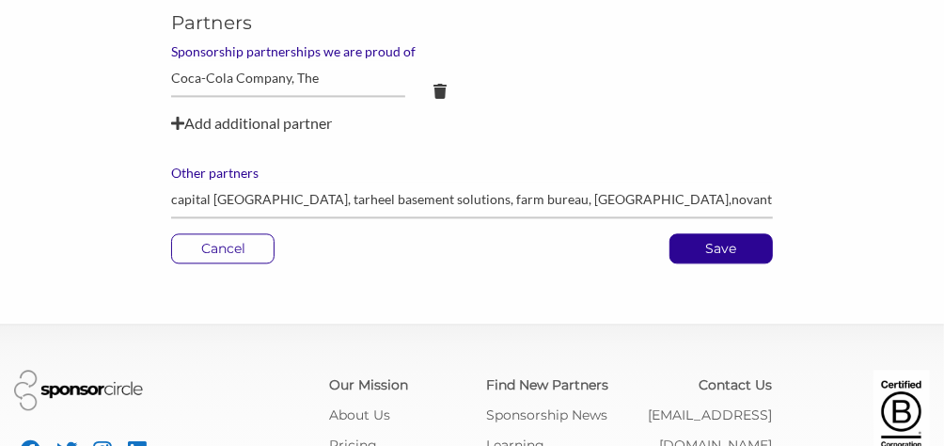
scroll to position [1881, 0]
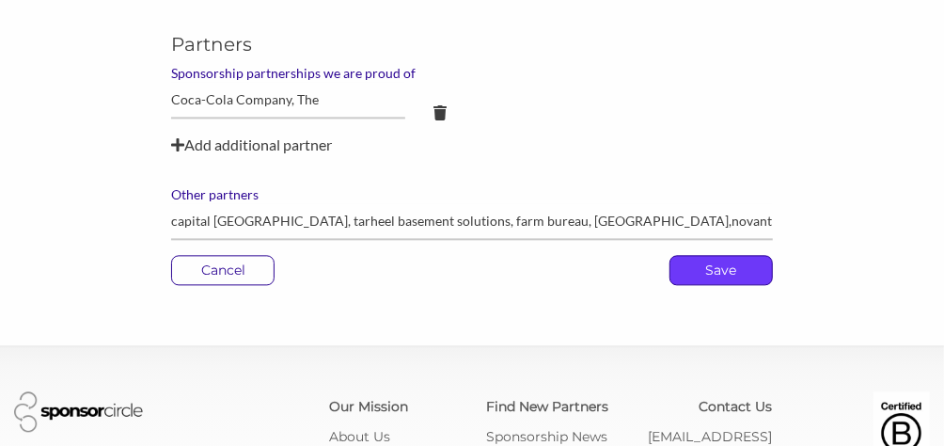
click at [729, 256] on p "Save" at bounding box center [722, 270] width 102 height 28
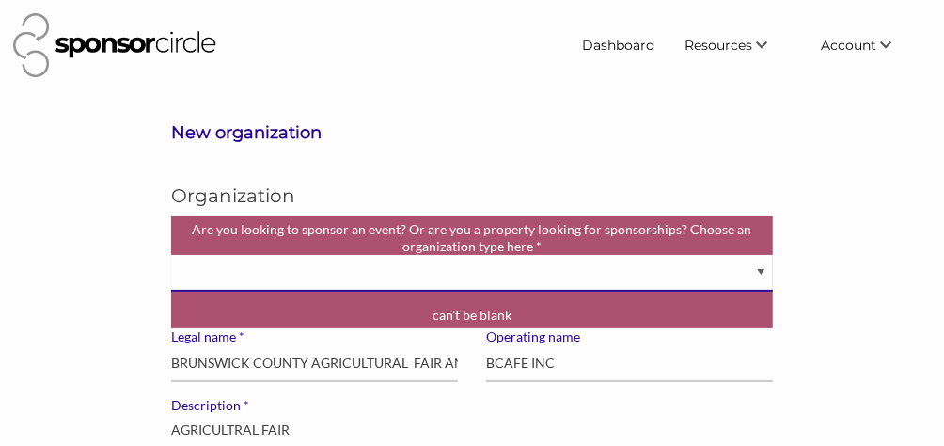
click at [758, 273] on select "Brand manager looking to sell to or sponsor events and sports teams Event organ…" at bounding box center [471, 273] width 601 height 37
select select "Property"
click at [171, 255] on select "Brand manager looking to sell to or sponsor events and sports teams Event organ…" at bounding box center [471, 273] width 601 height 37
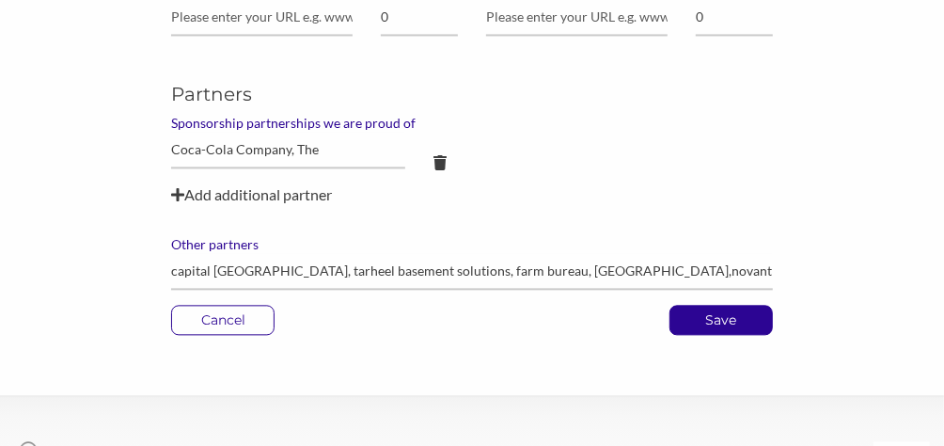
scroll to position [1976, 0]
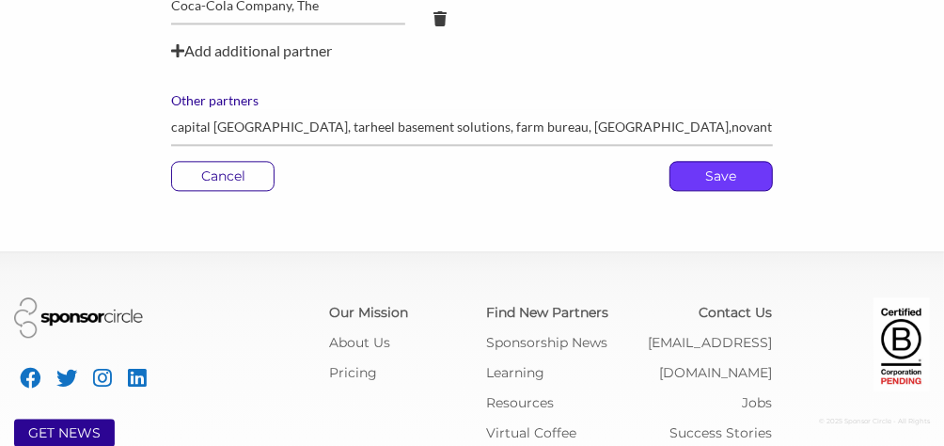
click at [724, 164] on p "Save" at bounding box center [722, 176] width 102 height 28
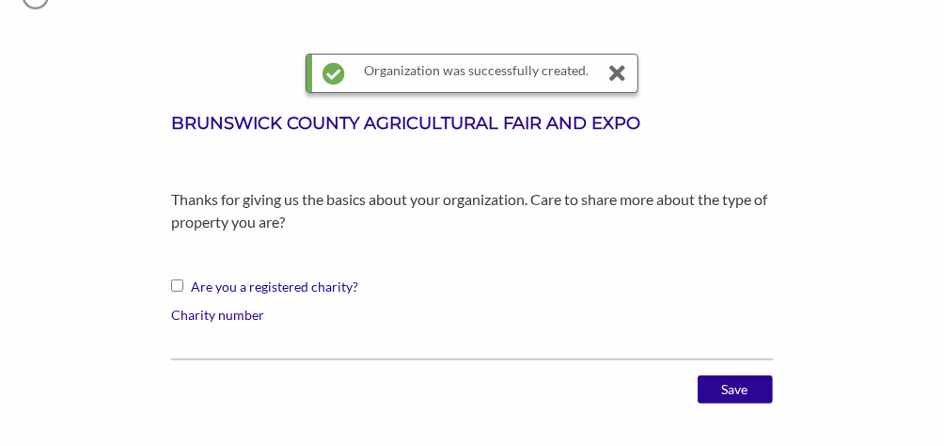
scroll to position [188, 0]
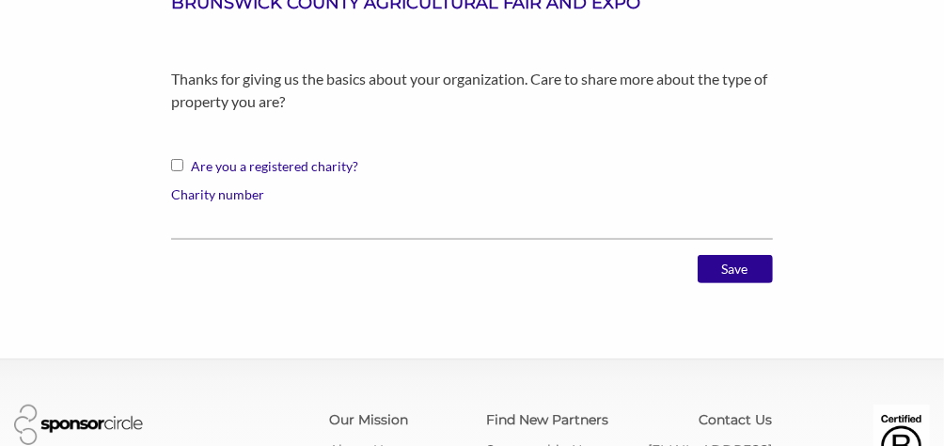
click at [174, 164] on input "Are you a registered charity?" at bounding box center [177, 165] width 12 height 12
checkbox input "true"
click at [306, 197] on label "Charity number" at bounding box center [471, 194] width 601 height 17
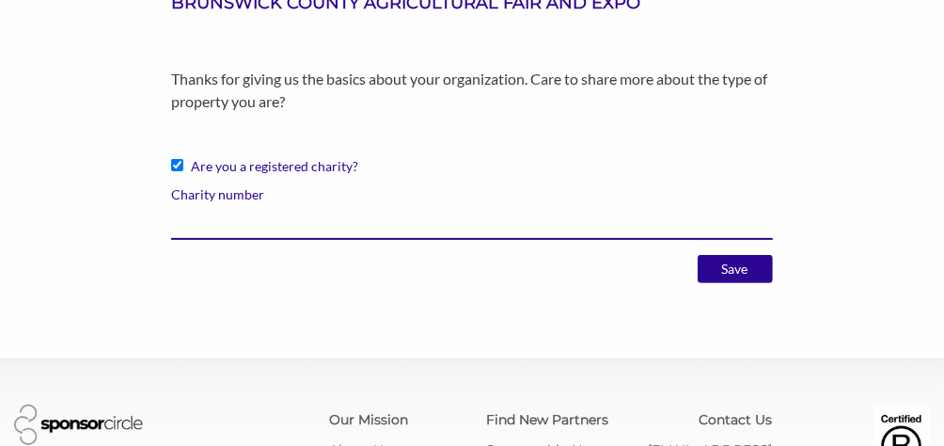
click at [306, 203] on input "Charity number" at bounding box center [471, 221] width 601 height 37
type input "202500203432"
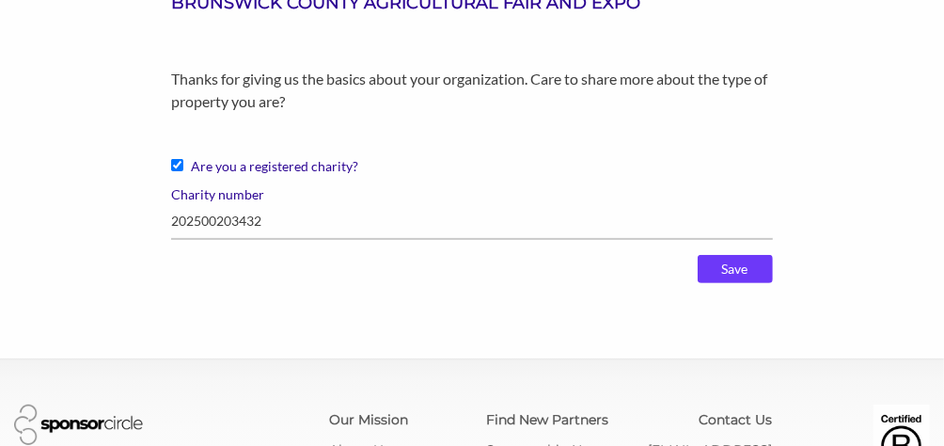
click at [730, 257] on input "Save" at bounding box center [735, 269] width 75 height 28
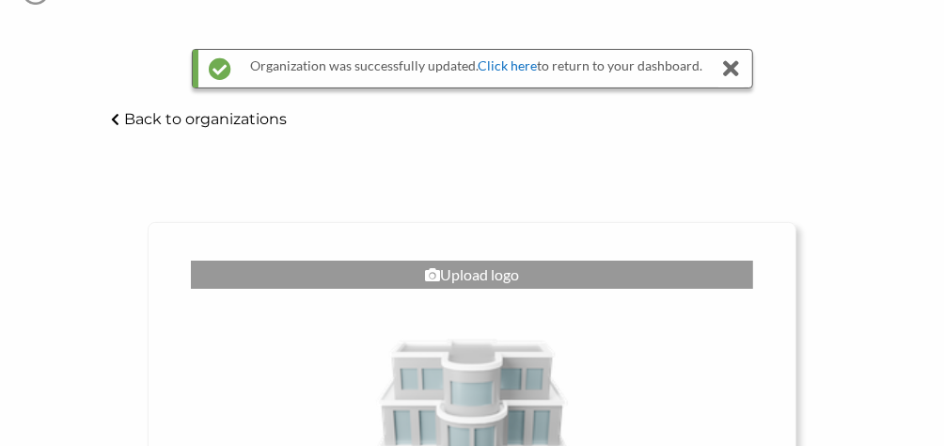
scroll to position [94, 0]
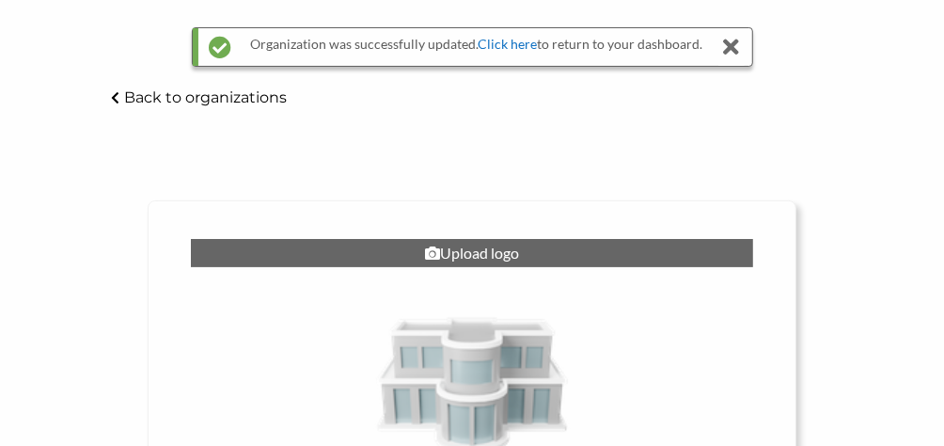
click at [481, 247] on div "Upload logo" at bounding box center [472, 253] width 563 height 28
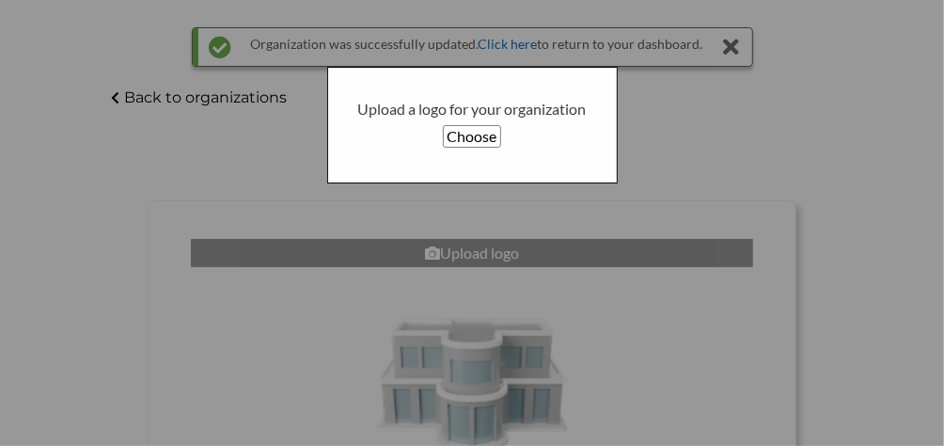
click at [475, 136] on button "Choose" at bounding box center [471, 136] width 57 height 23
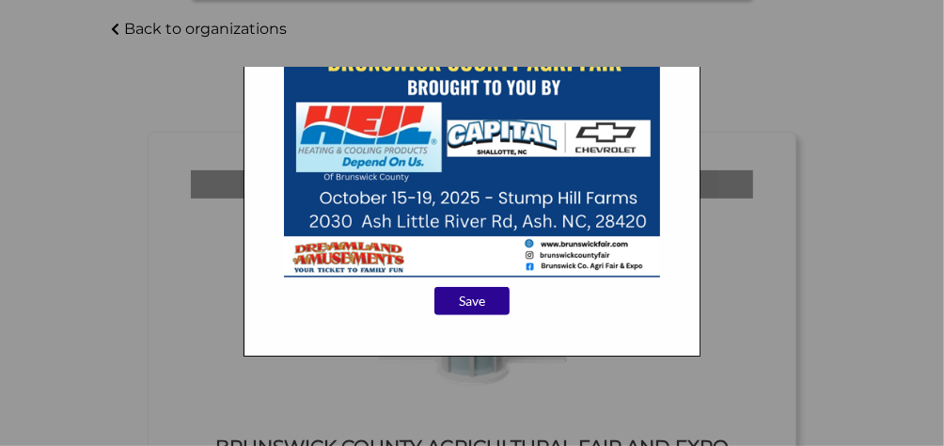
scroll to position [188, 0]
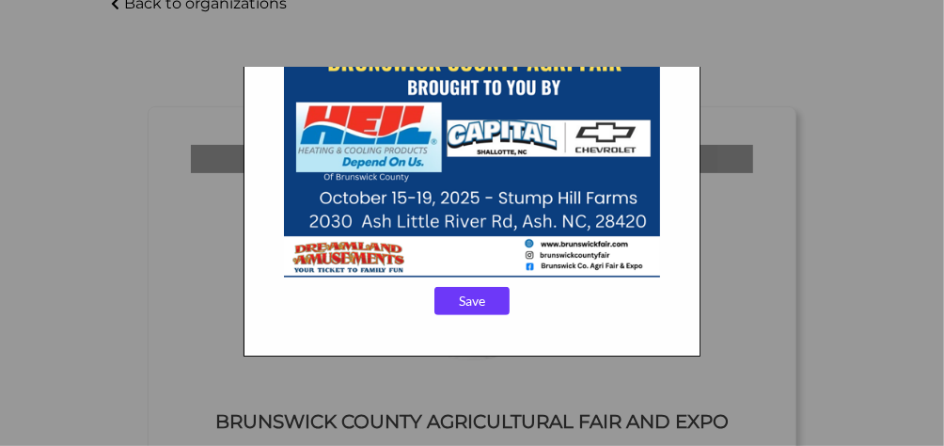
drag, startPoint x: 465, startPoint y: 294, endPoint x: 646, endPoint y: 287, distance: 181.7
click at [466, 294] on input "Save" at bounding box center [472, 301] width 75 height 28
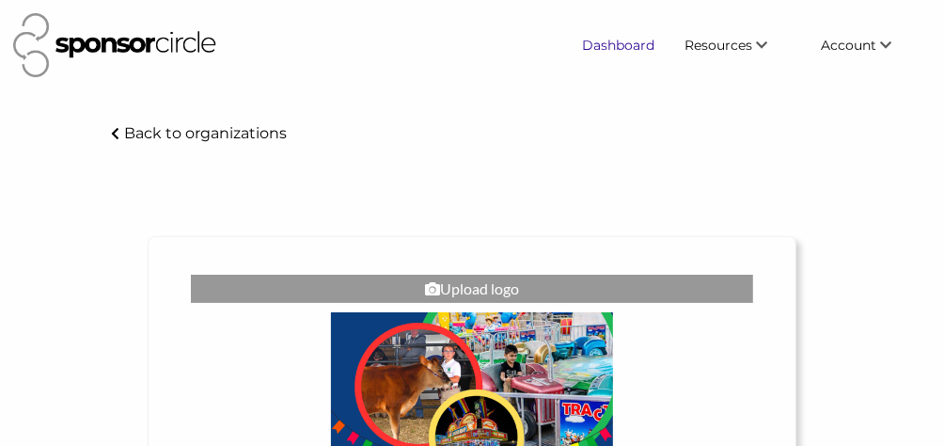
click at [621, 41] on link "Dashboard" at bounding box center [619, 45] width 103 height 34
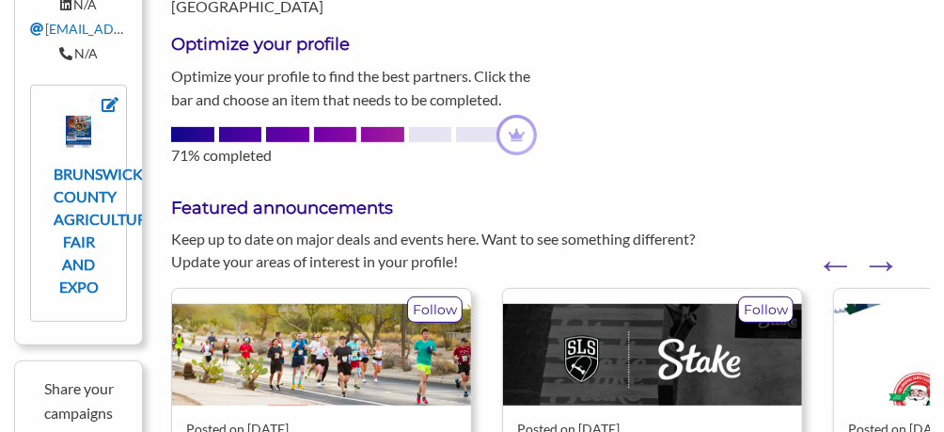
scroll to position [282, 0]
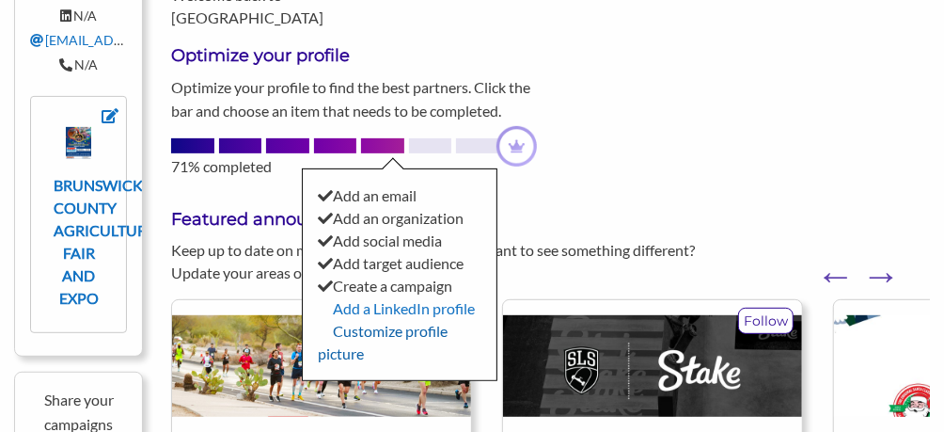
click at [394, 330] on link "Customize profile picture" at bounding box center [383, 342] width 130 height 40
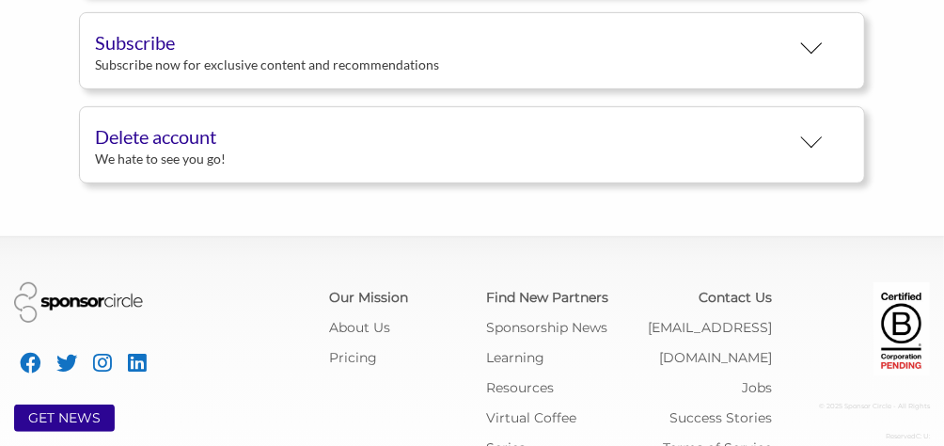
scroll to position [372, 0]
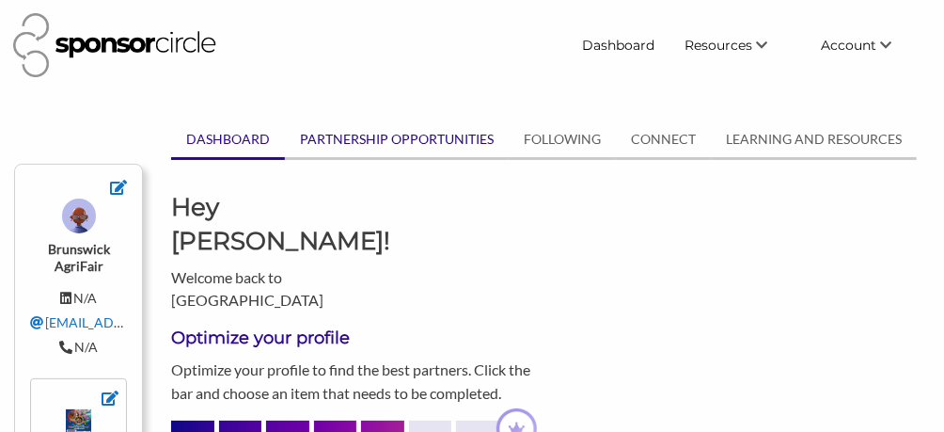
click at [436, 138] on link "PARTNERSHIP OPPORTUNITIES" at bounding box center [397, 139] width 224 height 36
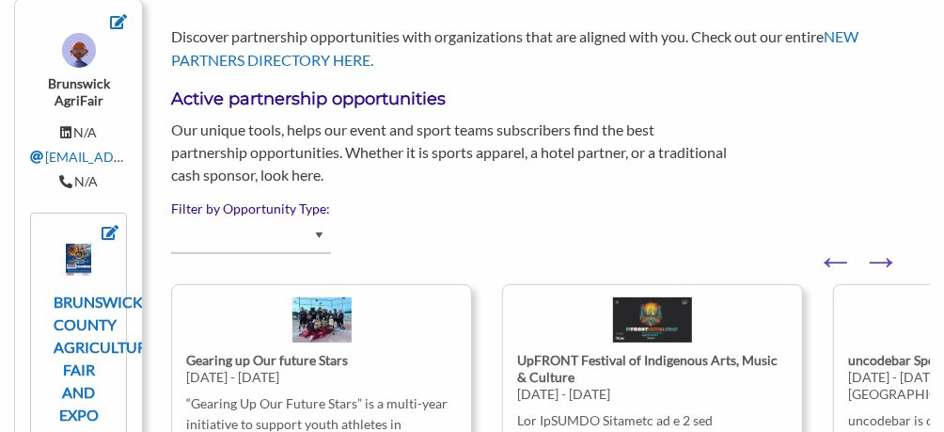
scroll to position [94, 0]
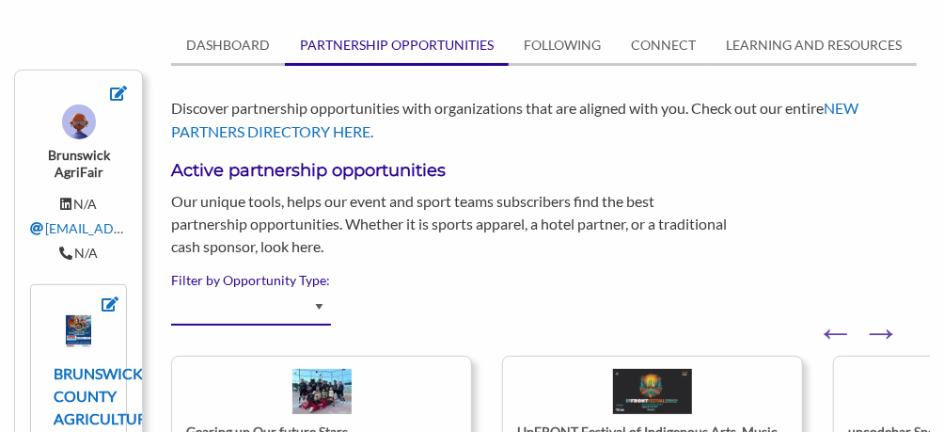
click at [321, 308] on select "Advertising - Event/Festival Advertising - Influencer (Athlete, Celebrity) Adve…" at bounding box center [251, 307] width 160 height 37
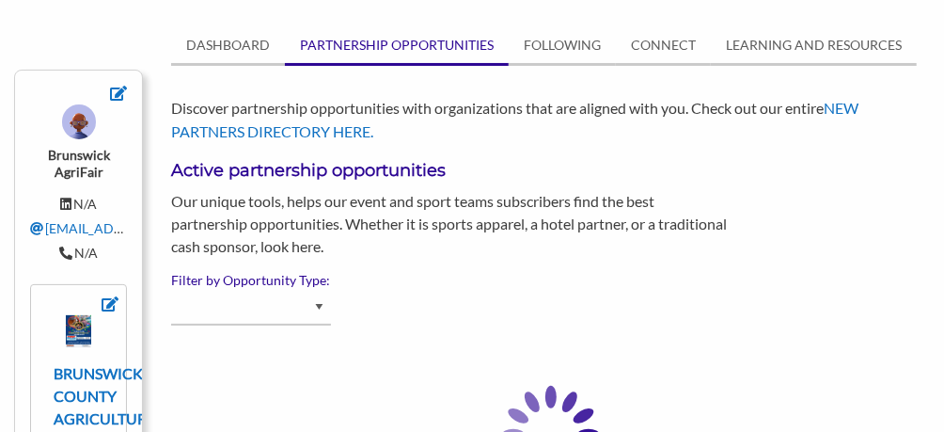
select select "Exhibitor"
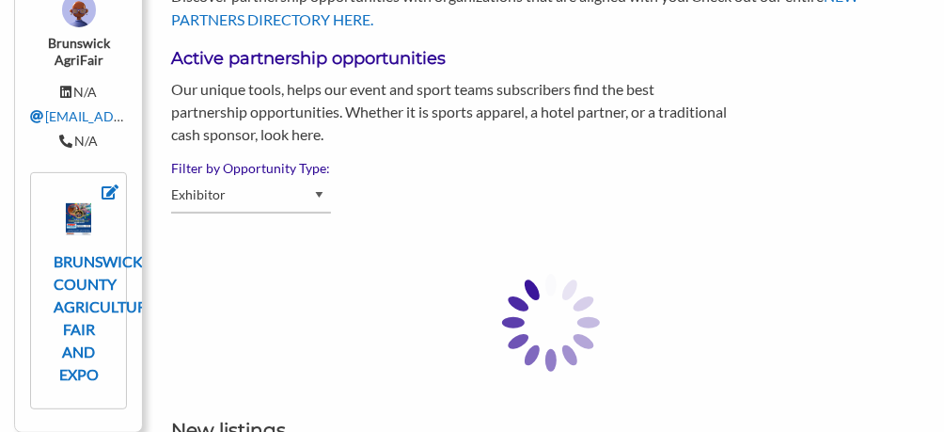
scroll to position [376, 0]
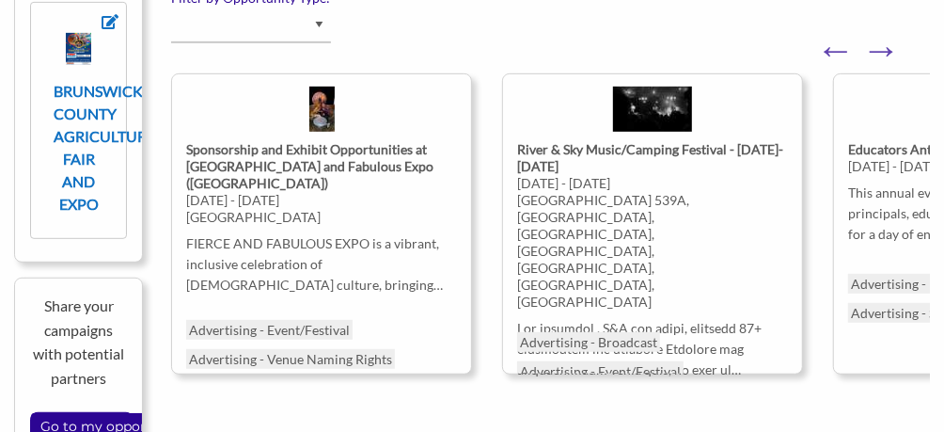
select select "Exhibitor"
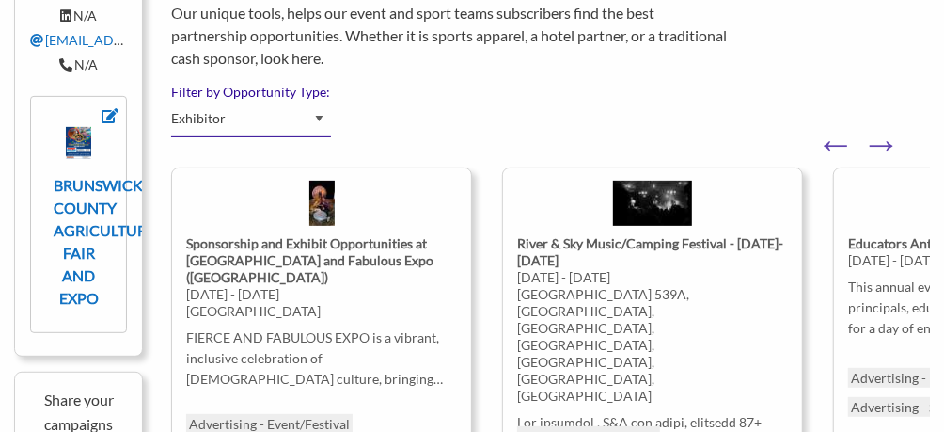
click at [316, 116] on select "Advertising - Event/Festival Advertising - Influencer (Athlete, Celebrity) Adve…" at bounding box center [251, 119] width 160 height 37
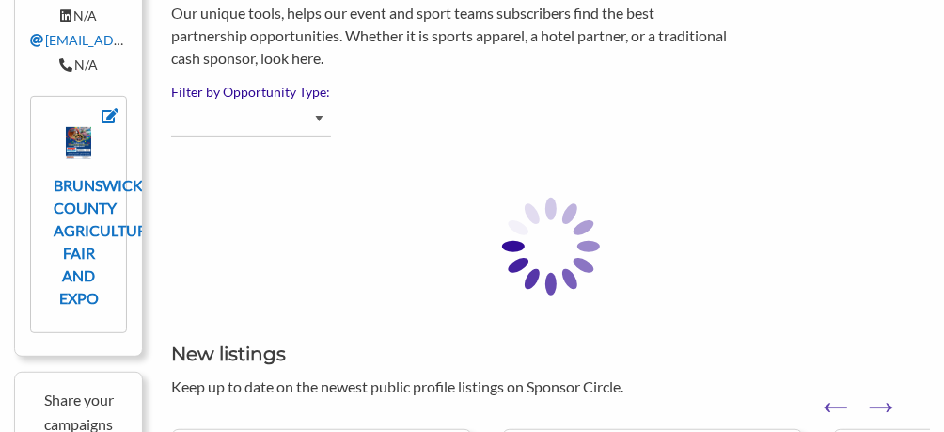
select select "Advertising - Event/Festival"
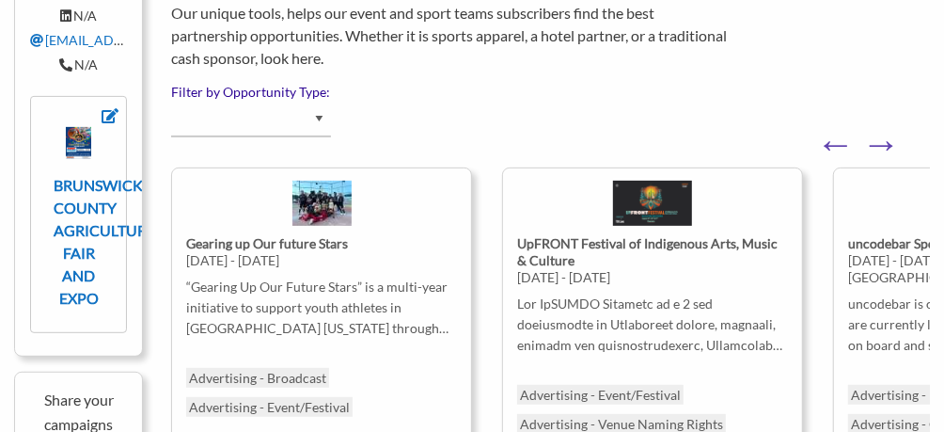
select select "Advertising - Event/Festival"
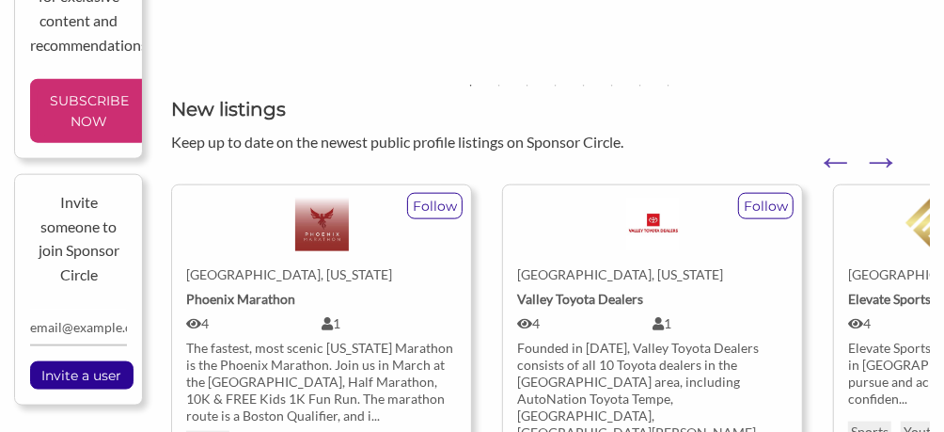
scroll to position [1035, 0]
